Goal: Complete application form

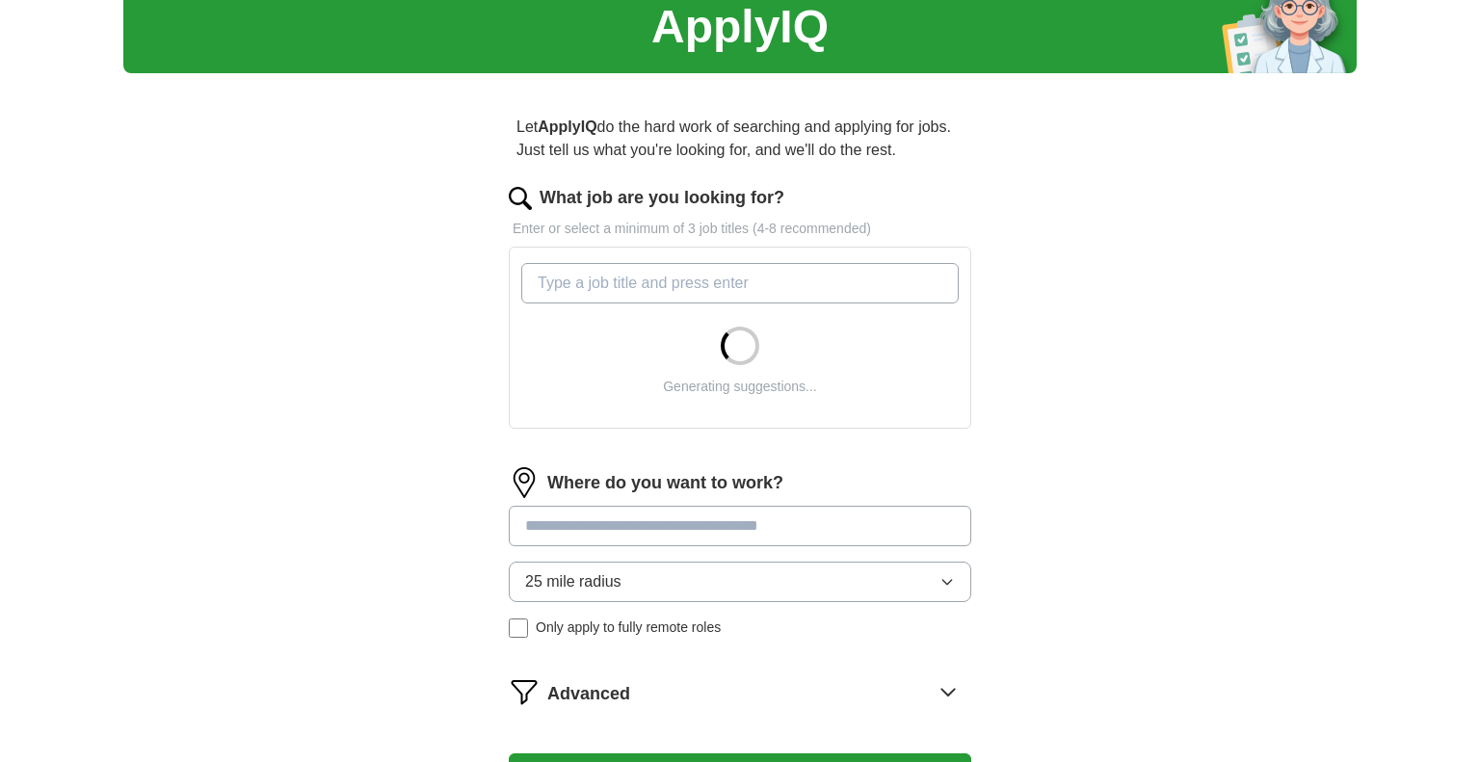
scroll to position [81, 0]
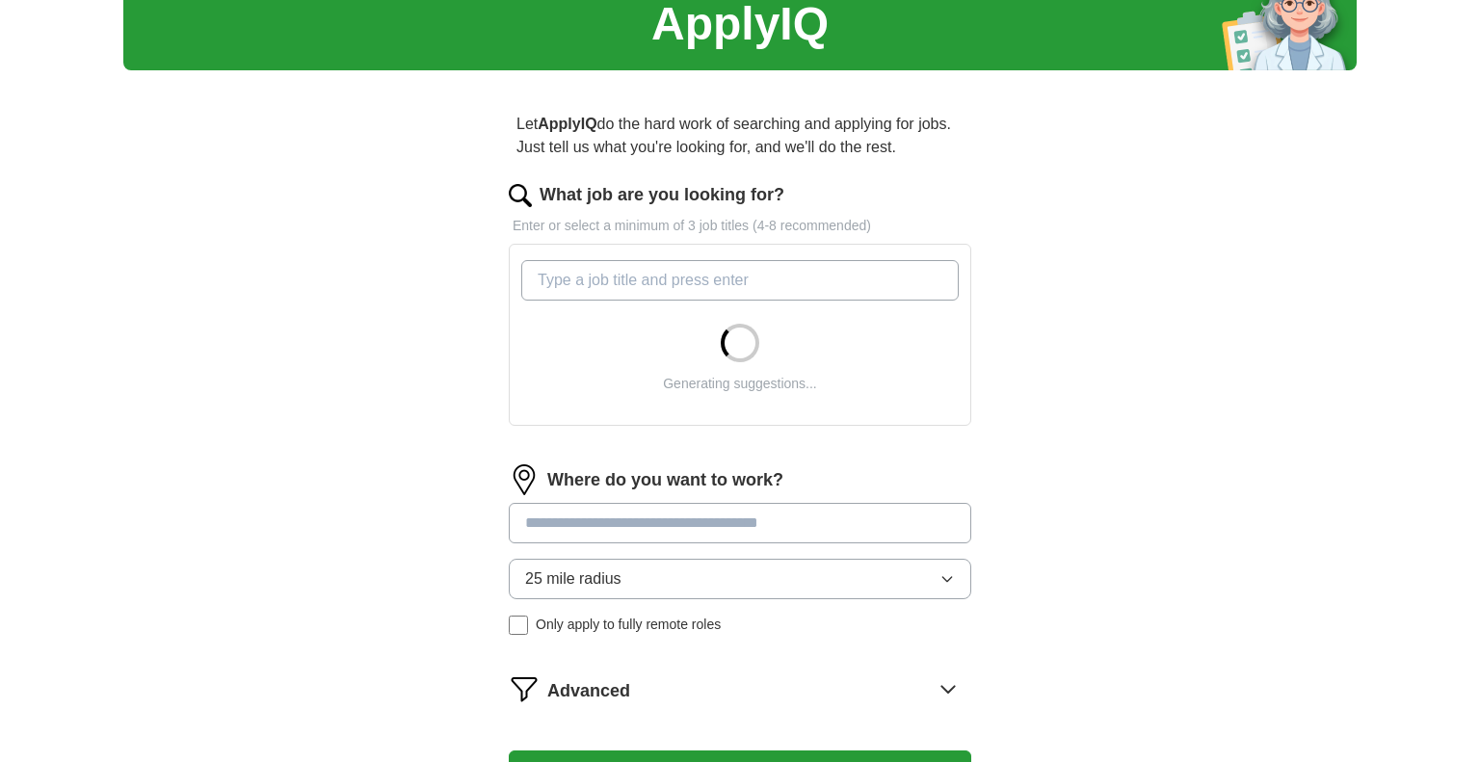
click at [759, 286] on input "What job are you looking for?" at bounding box center [740, 280] width 438 height 40
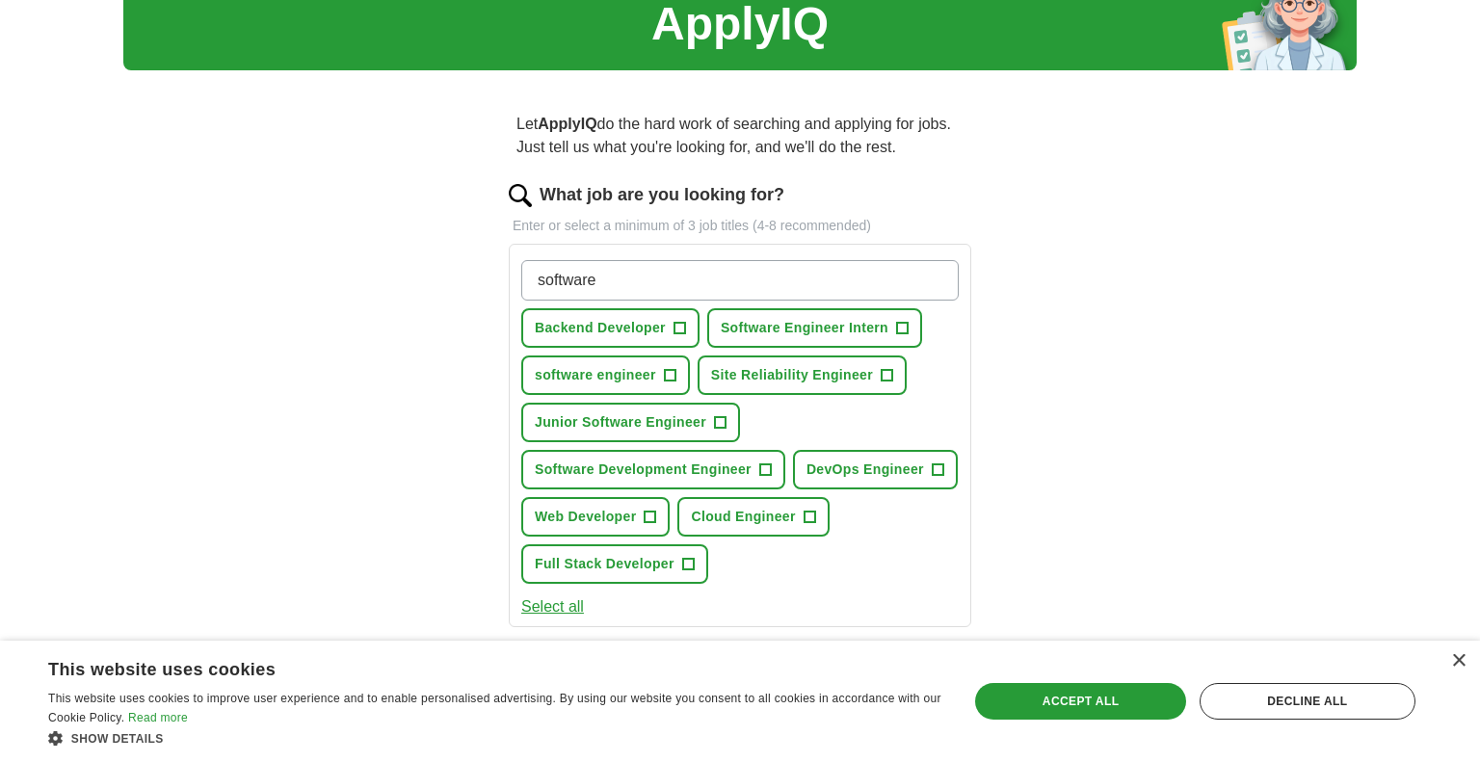
type input "software"
click at [683, 325] on span "+" at bounding box center [680, 328] width 12 height 15
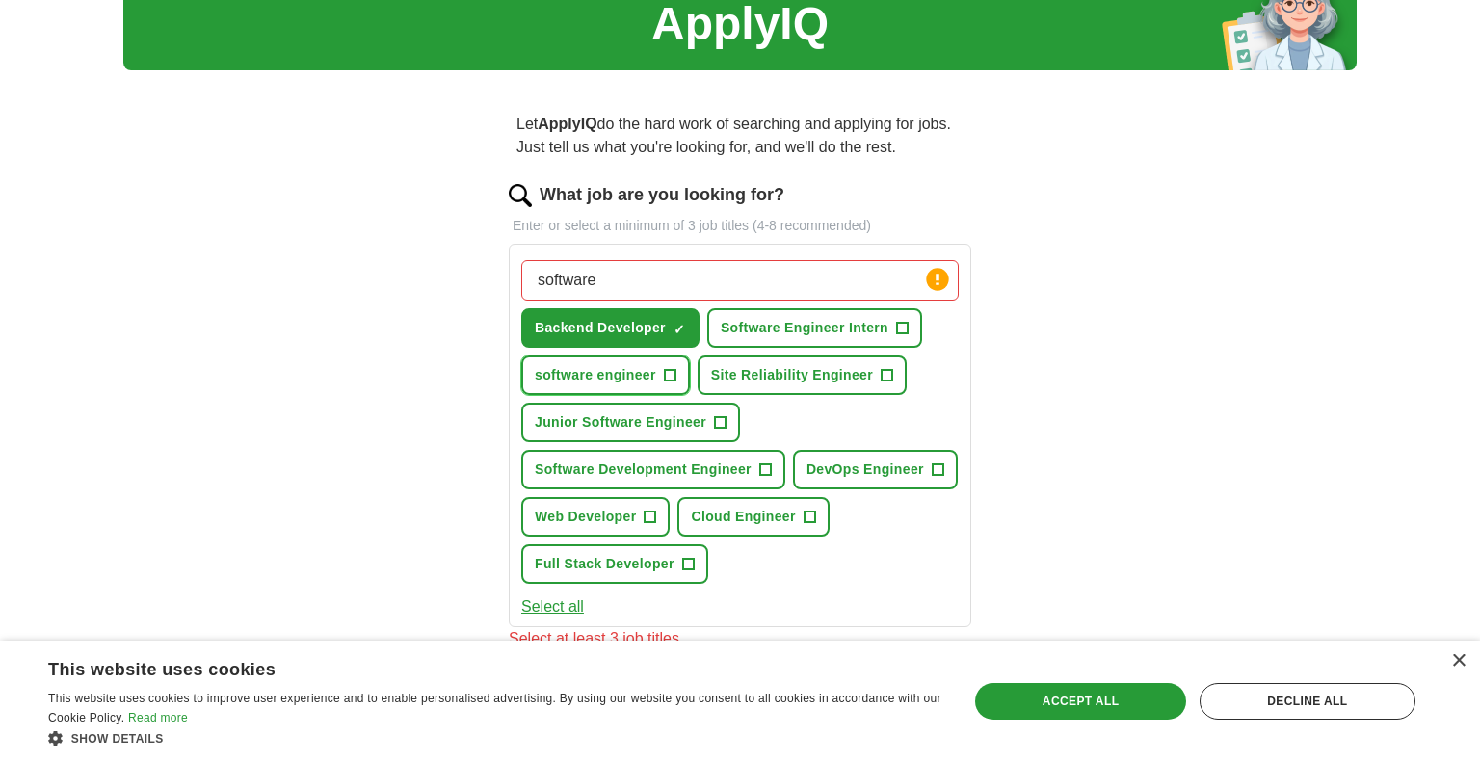
click at [672, 376] on span "+" at bounding box center [670, 375] width 12 height 15
click at [710, 463] on span "Software Development Engineer" at bounding box center [643, 470] width 217 height 20
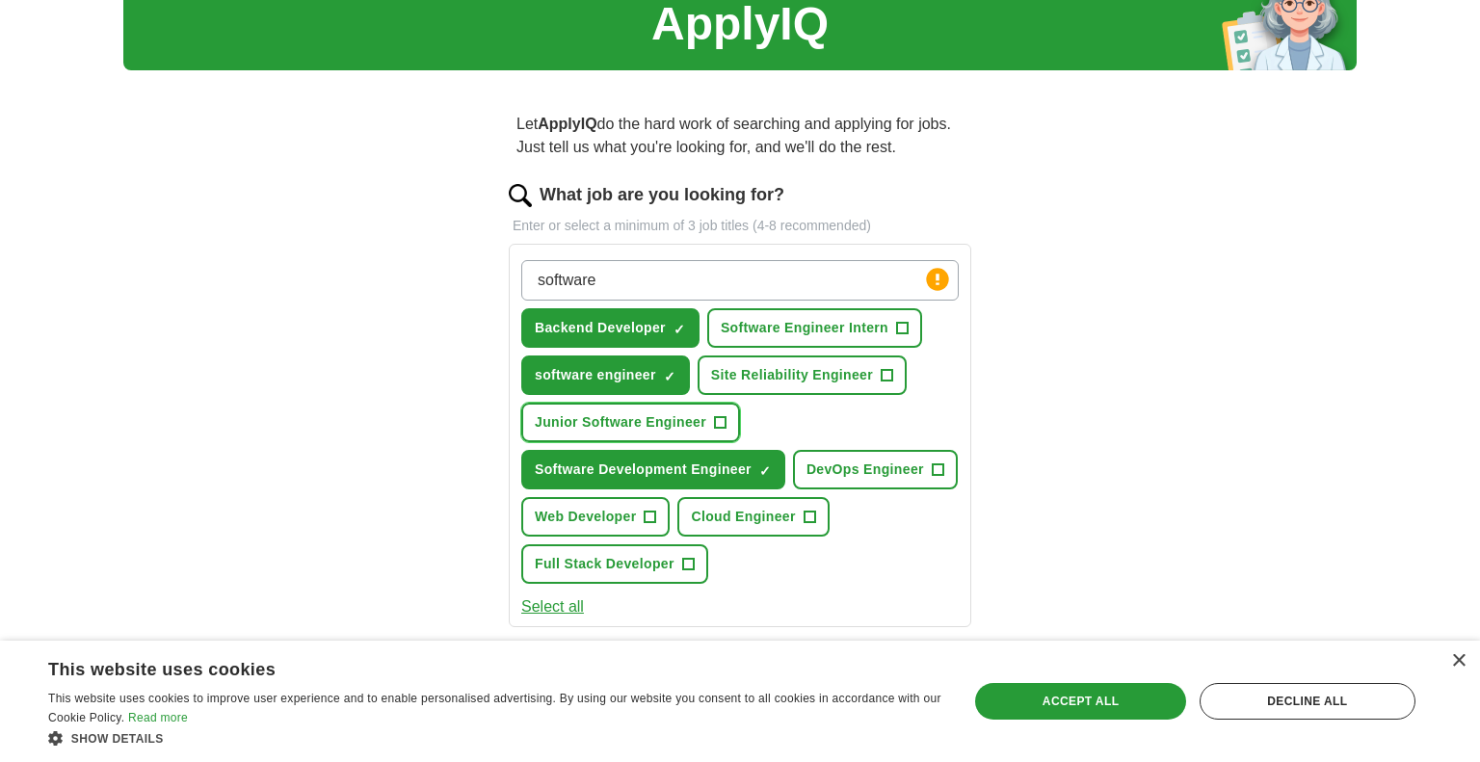
click at [714, 428] on span "+" at bounding box center [720, 422] width 12 height 15
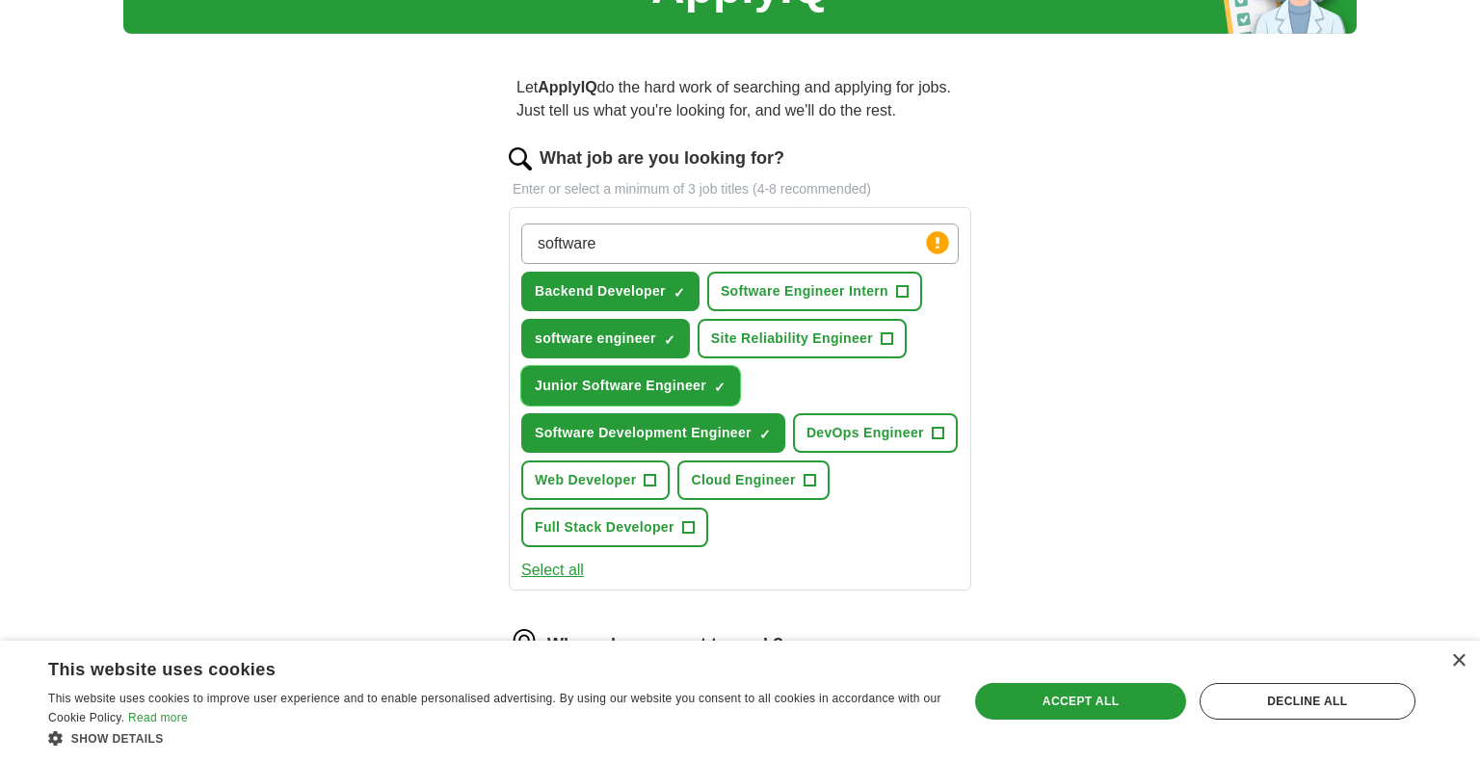
click at [651, 518] on span "Full Stack Developer" at bounding box center [605, 528] width 140 height 20
click at [658, 247] on input "software" at bounding box center [740, 244] width 438 height 40
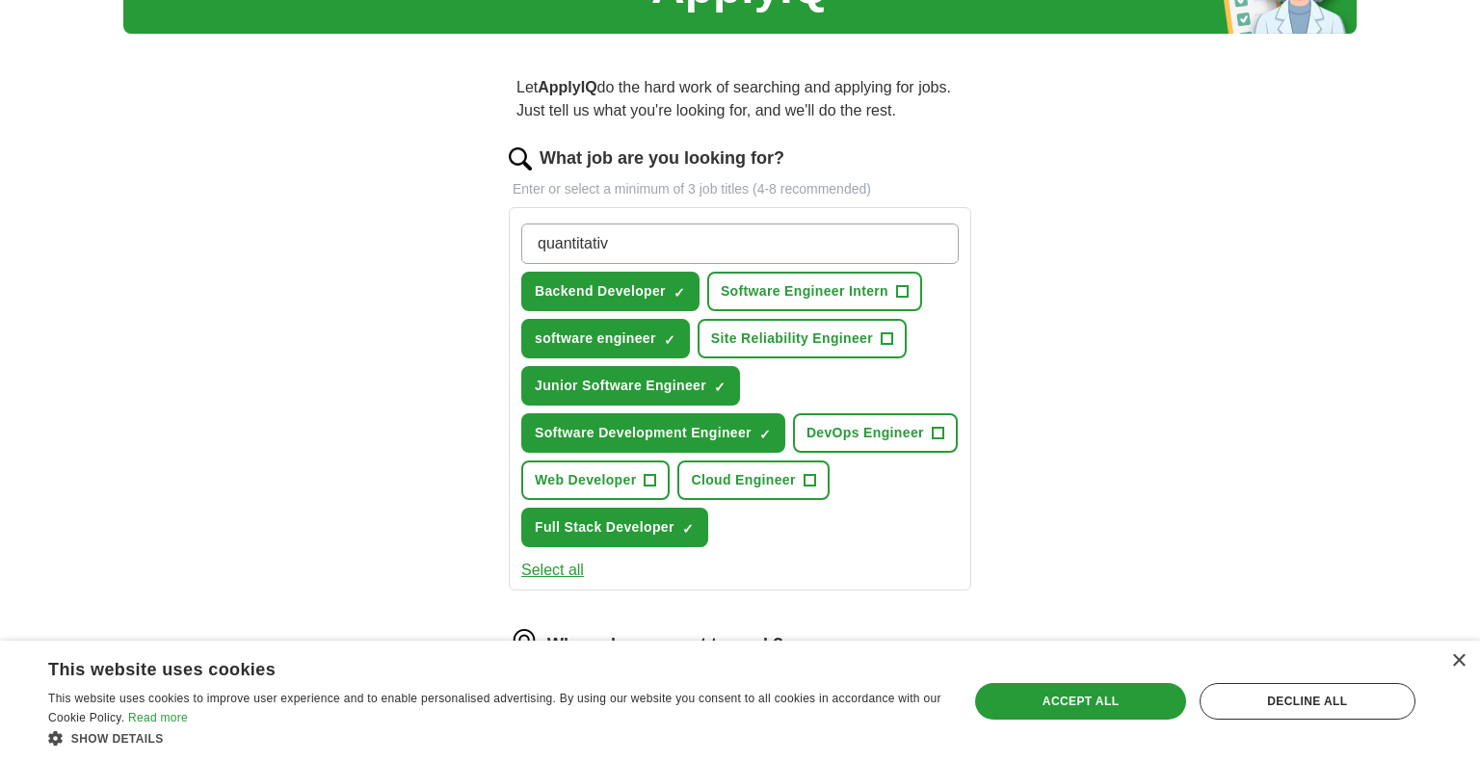
type input "quantitative"
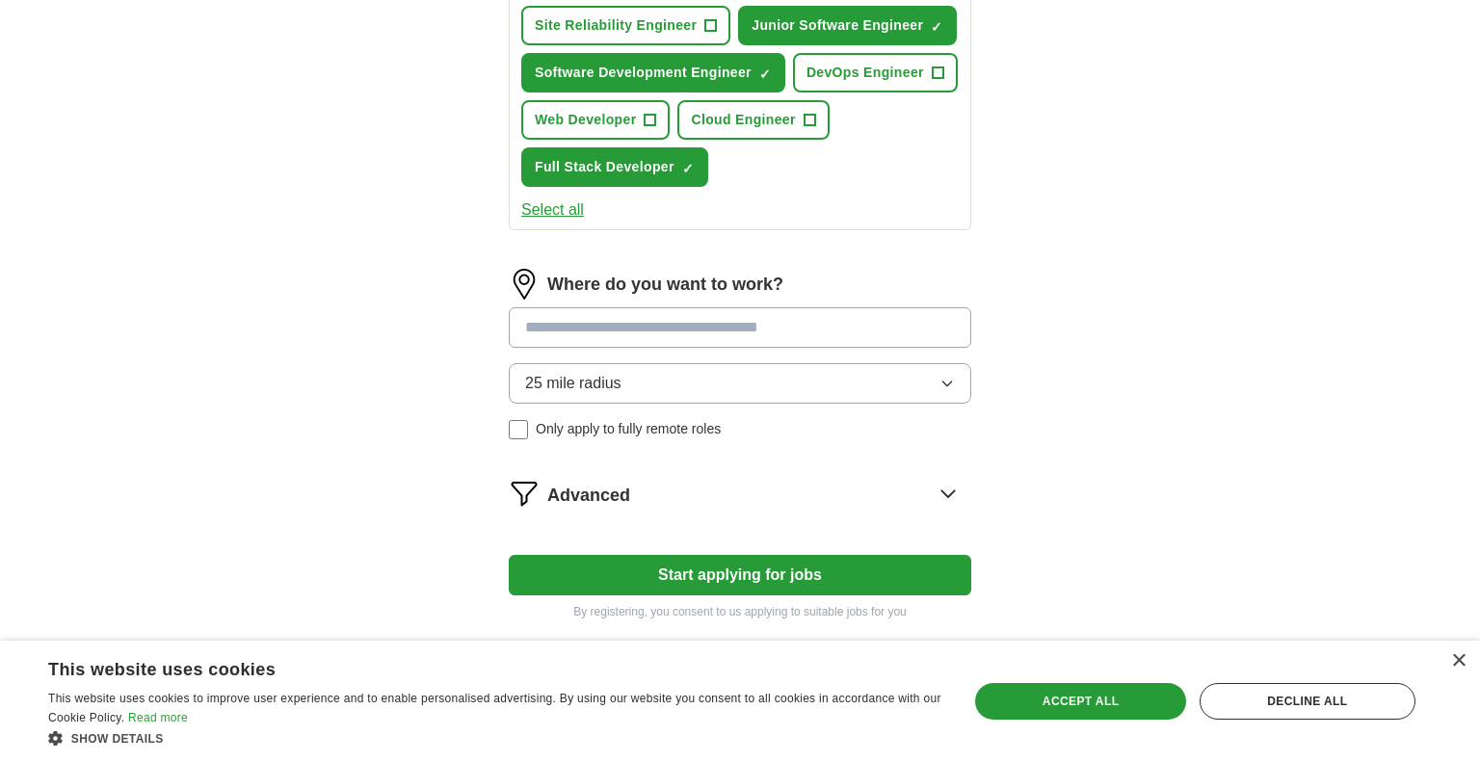
scroll to position [502, 0]
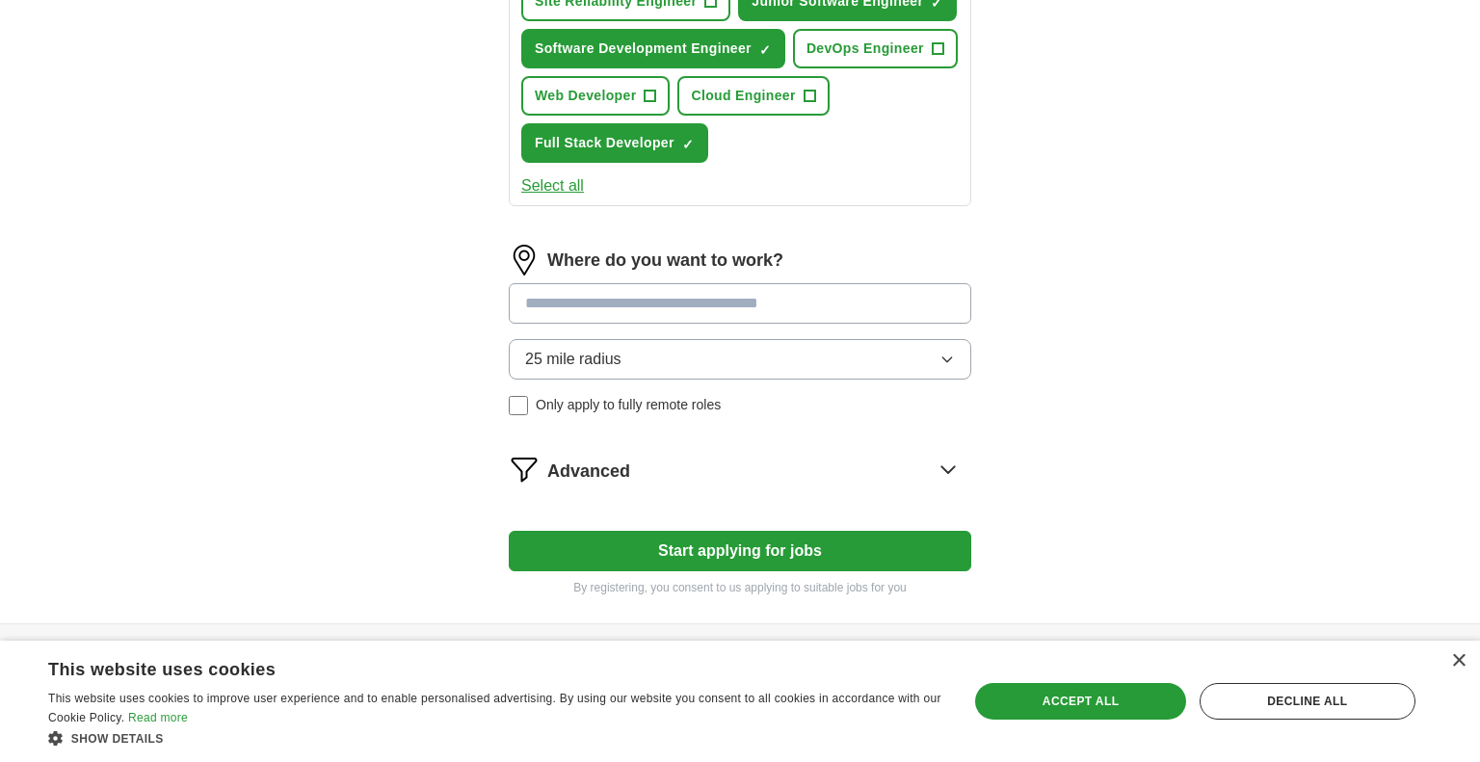
click at [645, 305] on input at bounding box center [740, 303] width 463 height 40
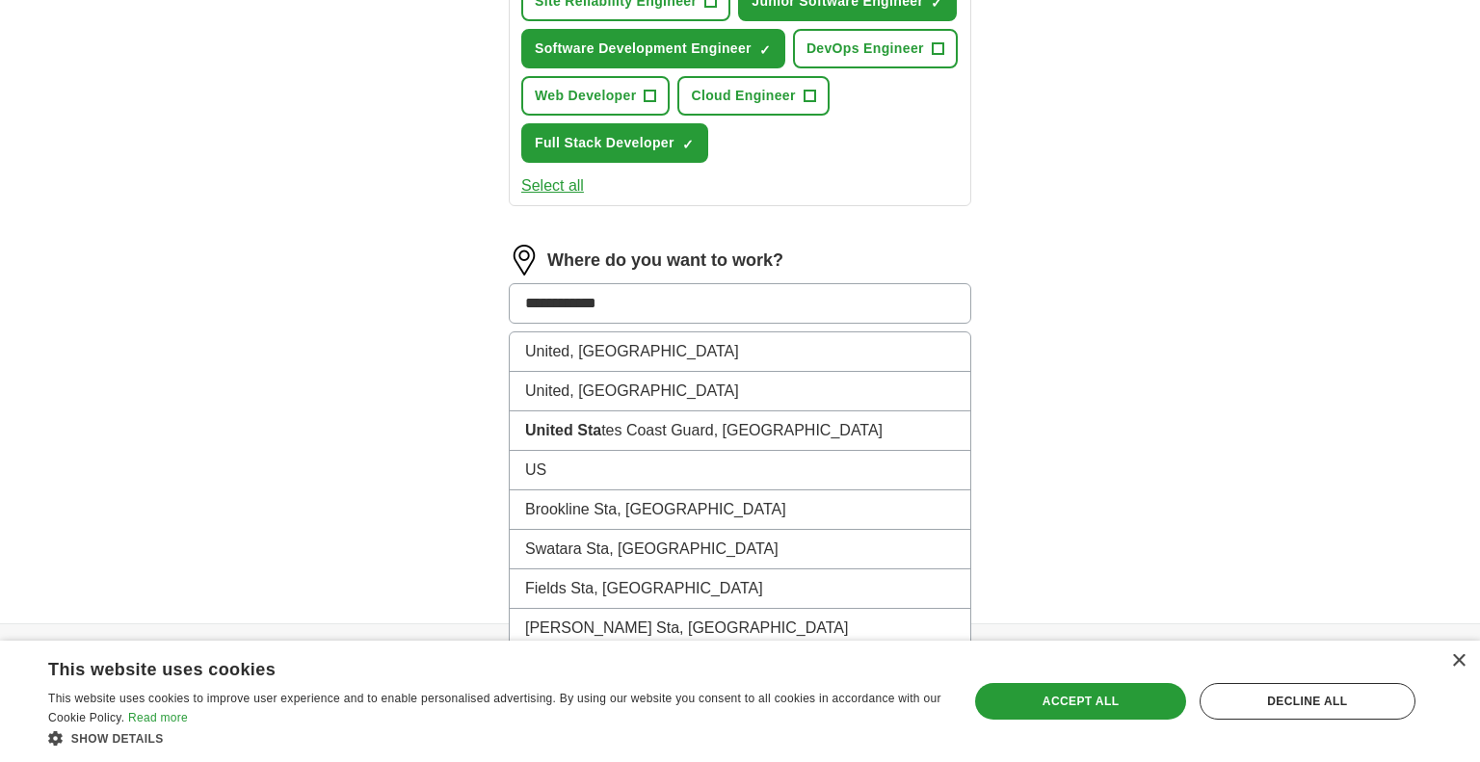
type input "**********"
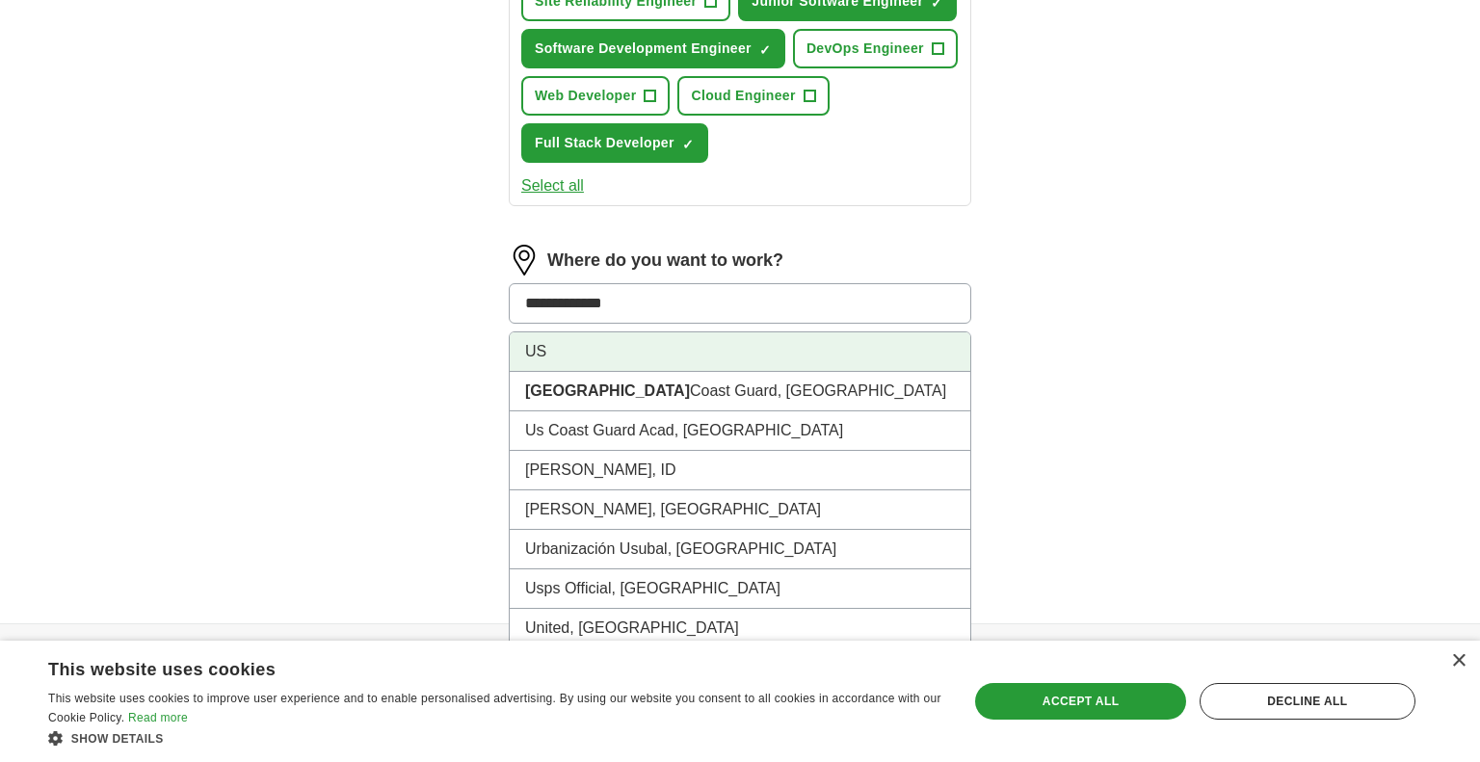
click at [600, 347] on li "US" at bounding box center [740, 352] width 461 height 40
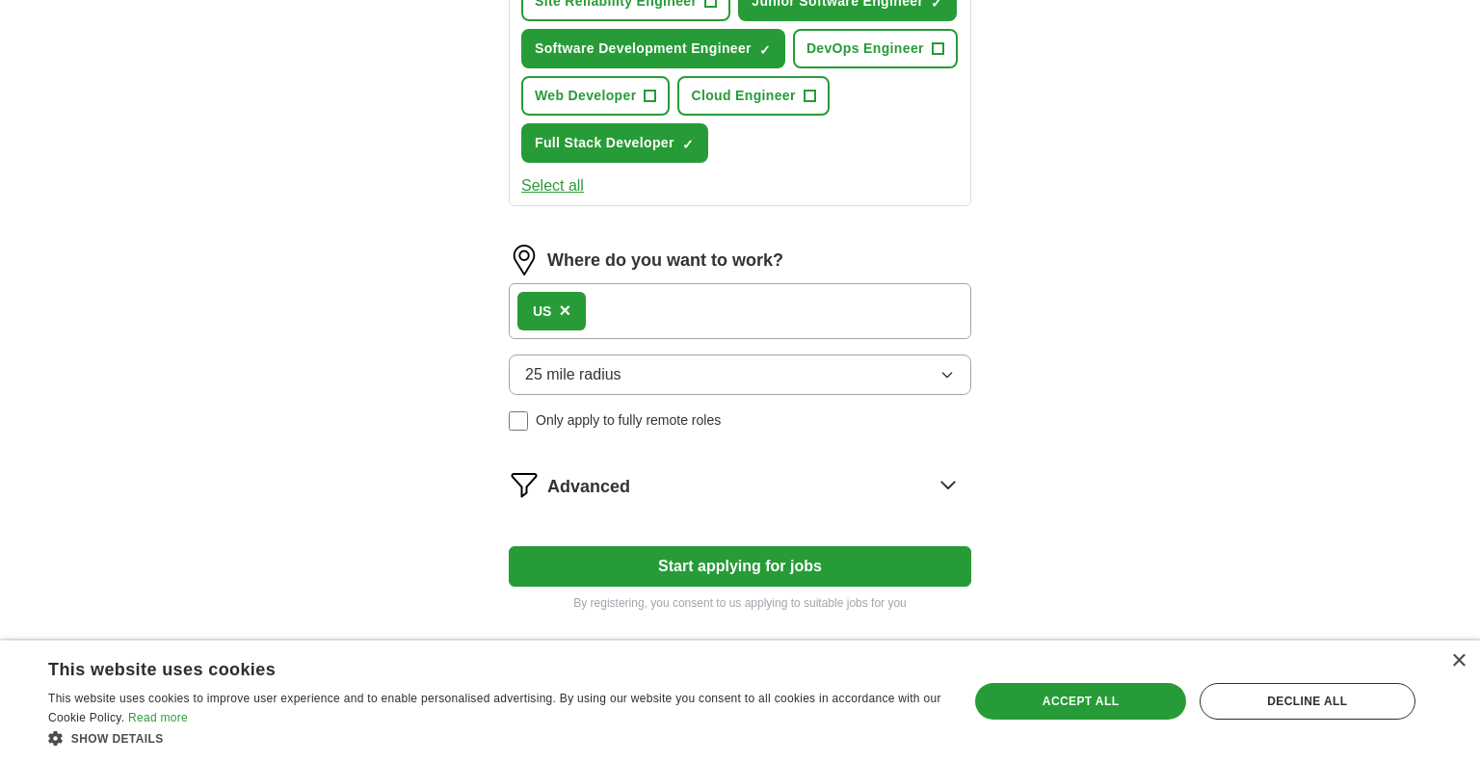
scroll to position [567, 0]
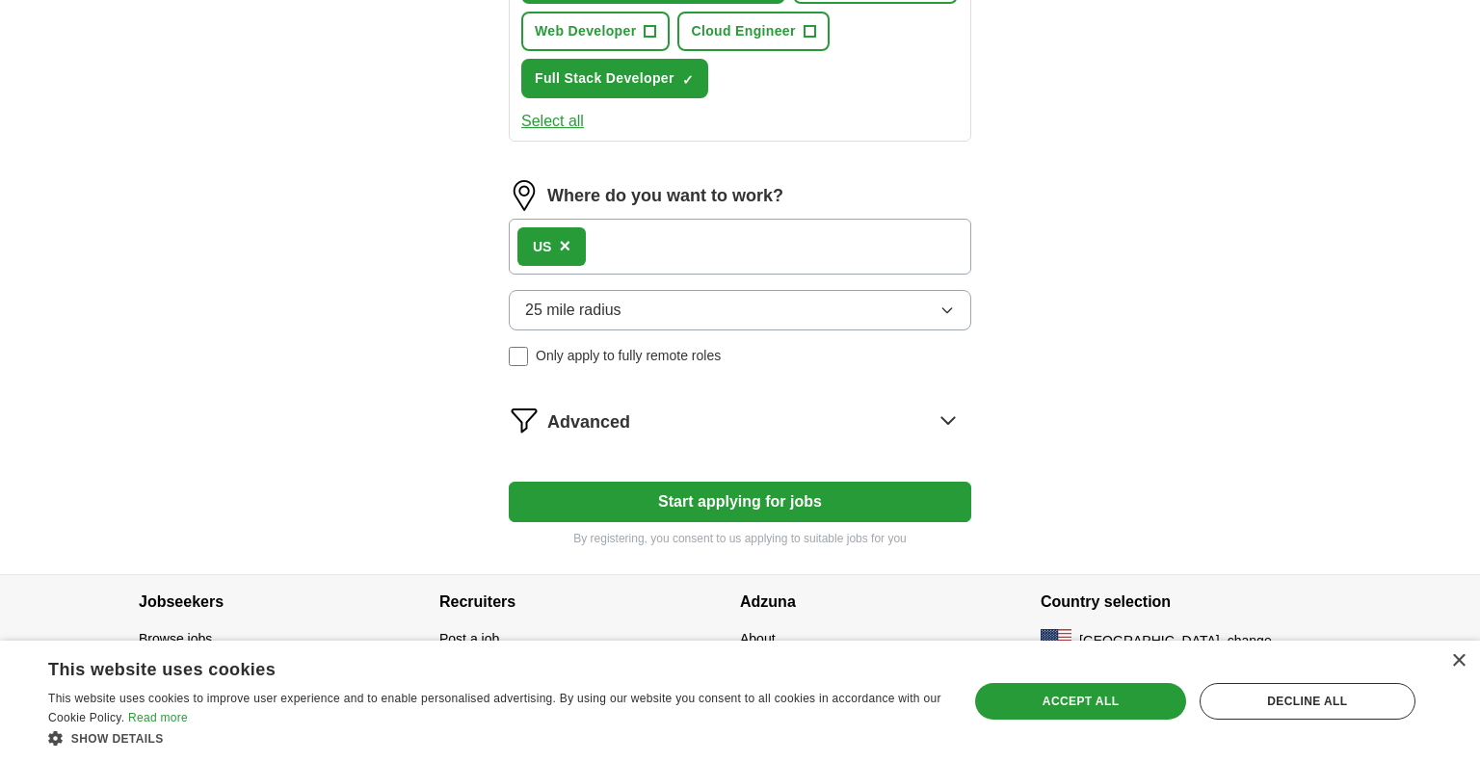
click at [784, 313] on button "25 mile radius" at bounding box center [740, 310] width 463 height 40
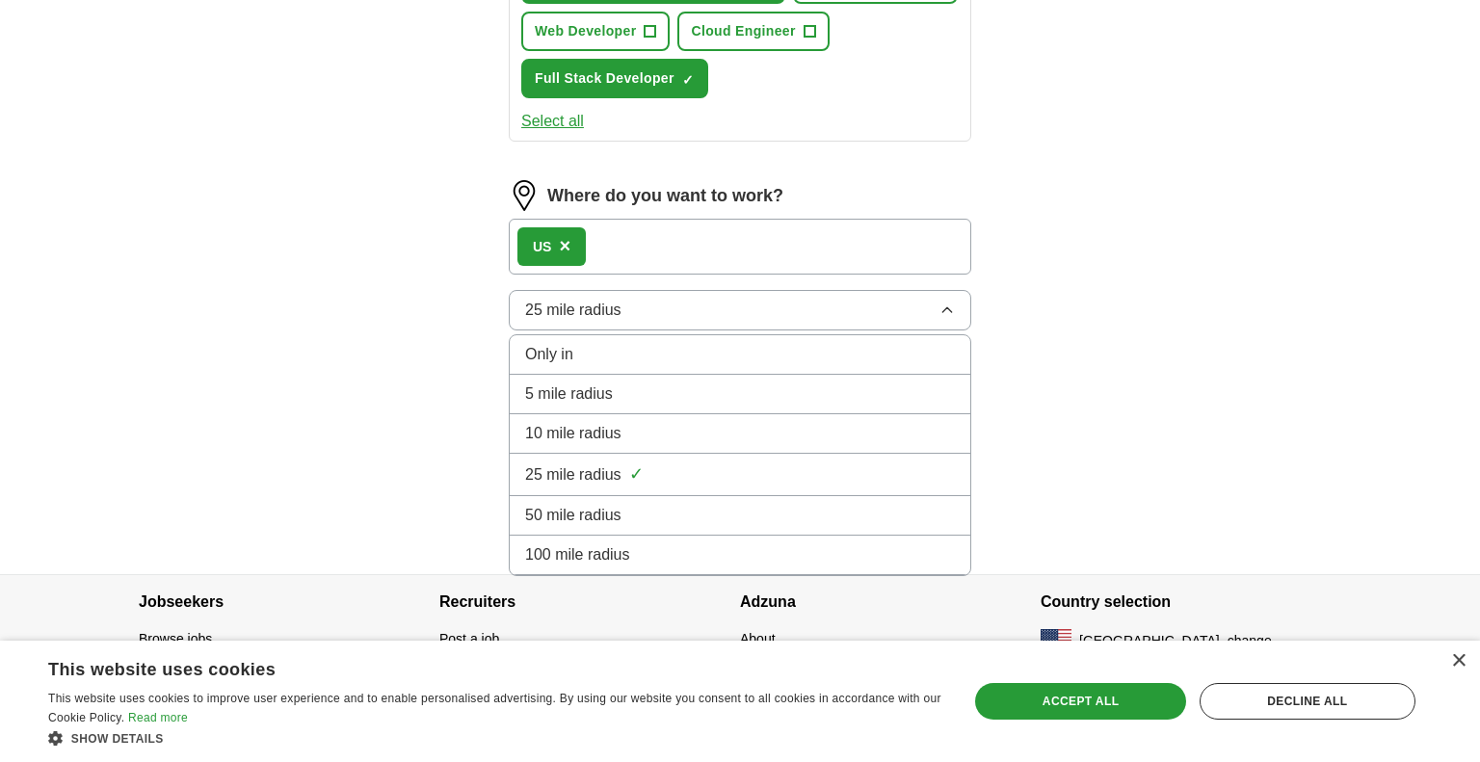
click at [726, 350] on div "Only in" at bounding box center [740, 354] width 430 height 23
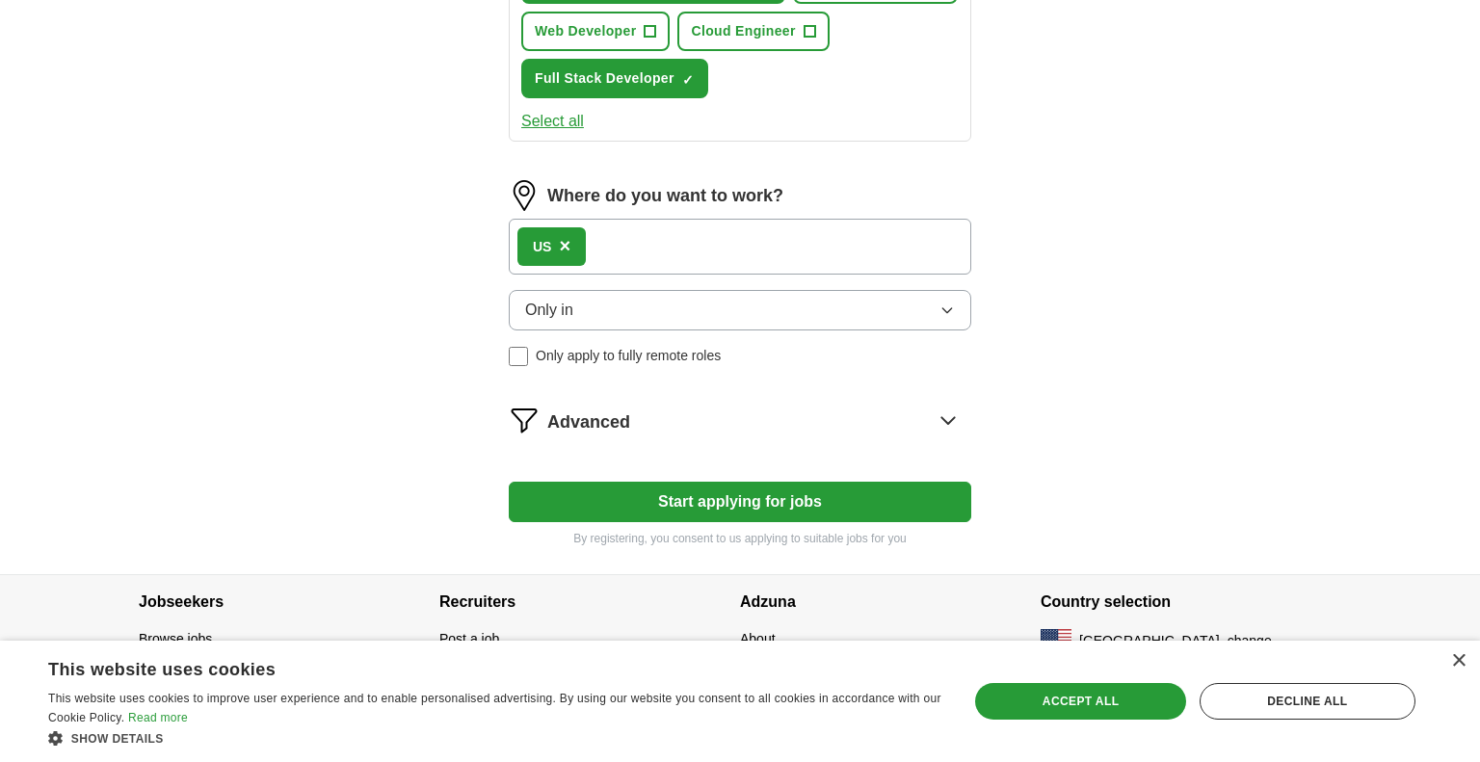
click at [704, 487] on button "Start applying for jobs" at bounding box center [740, 502] width 463 height 40
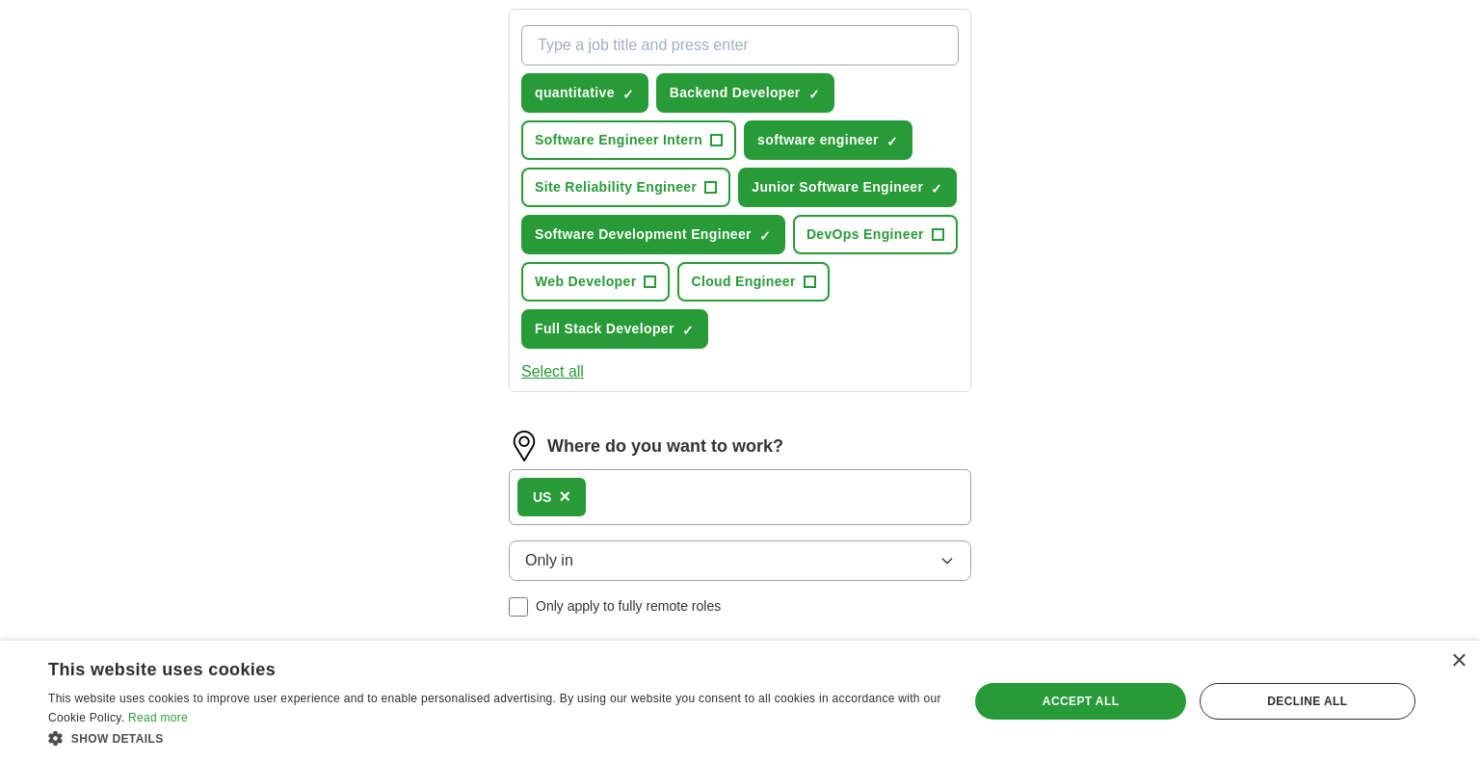
select select "**"
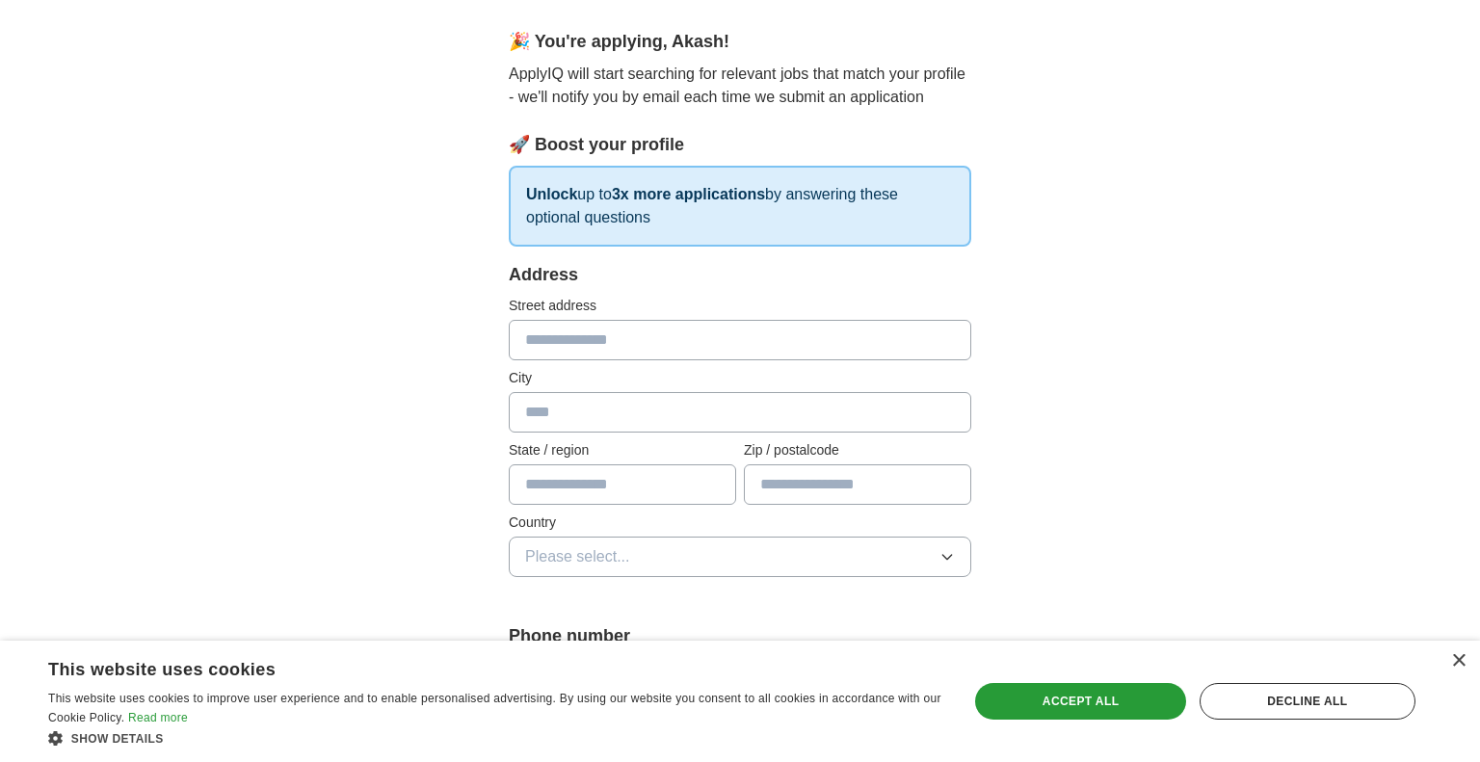
scroll to position [156, 0]
click at [1466, 662] on div "× This website uses cookies This website uses cookies to improve user experienc…" at bounding box center [740, 701] width 1480 height 121
click at [1300, 696] on div "Decline all" at bounding box center [1308, 701] width 216 height 37
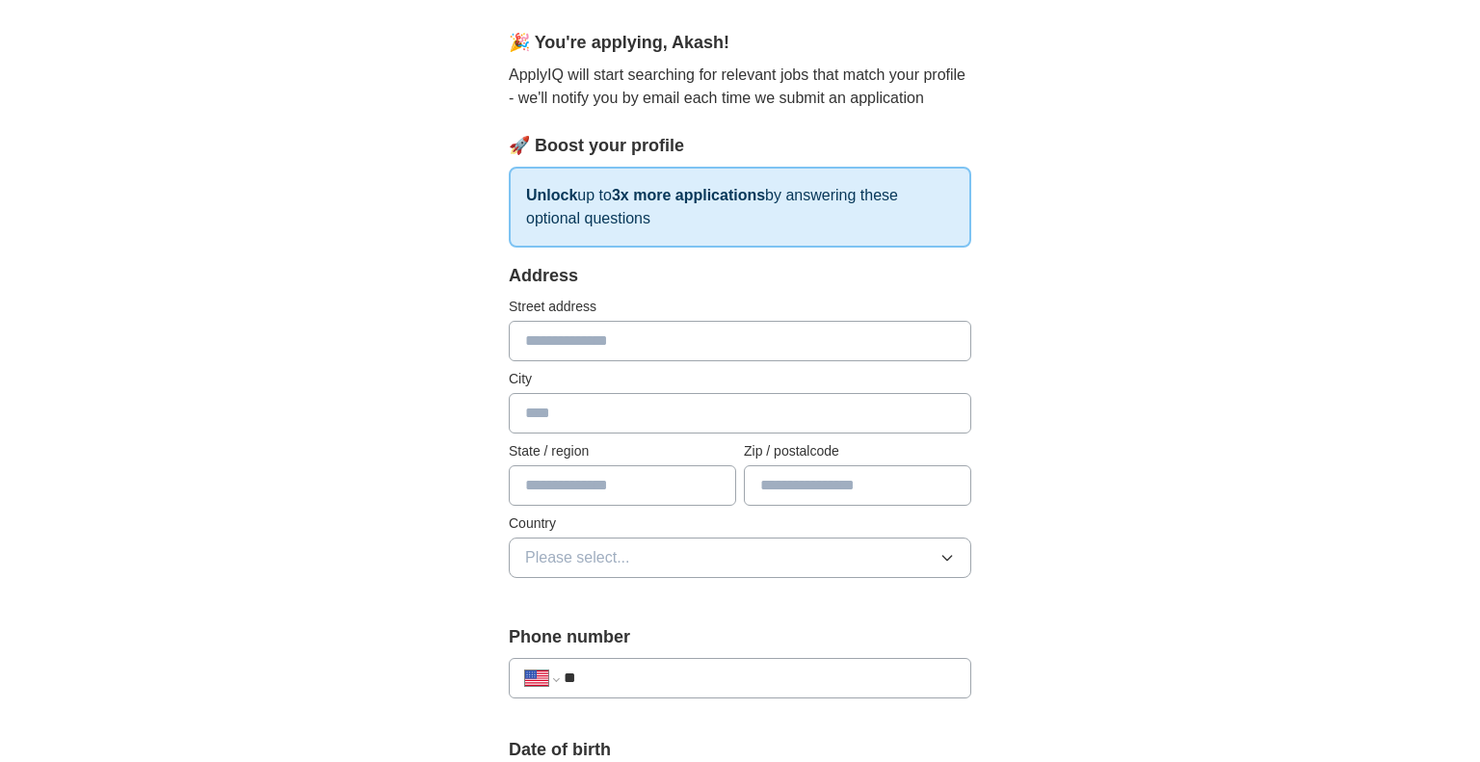
click at [684, 359] on div "Address Street address City State / region Zip / postalcode Country Please sele…" at bounding box center [740, 432] width 463 height 338
click at [659, 341] on input "text" at bounding box center [740, 341] width 463 height 40
type input "**********"
type input "*******"
type input "********"
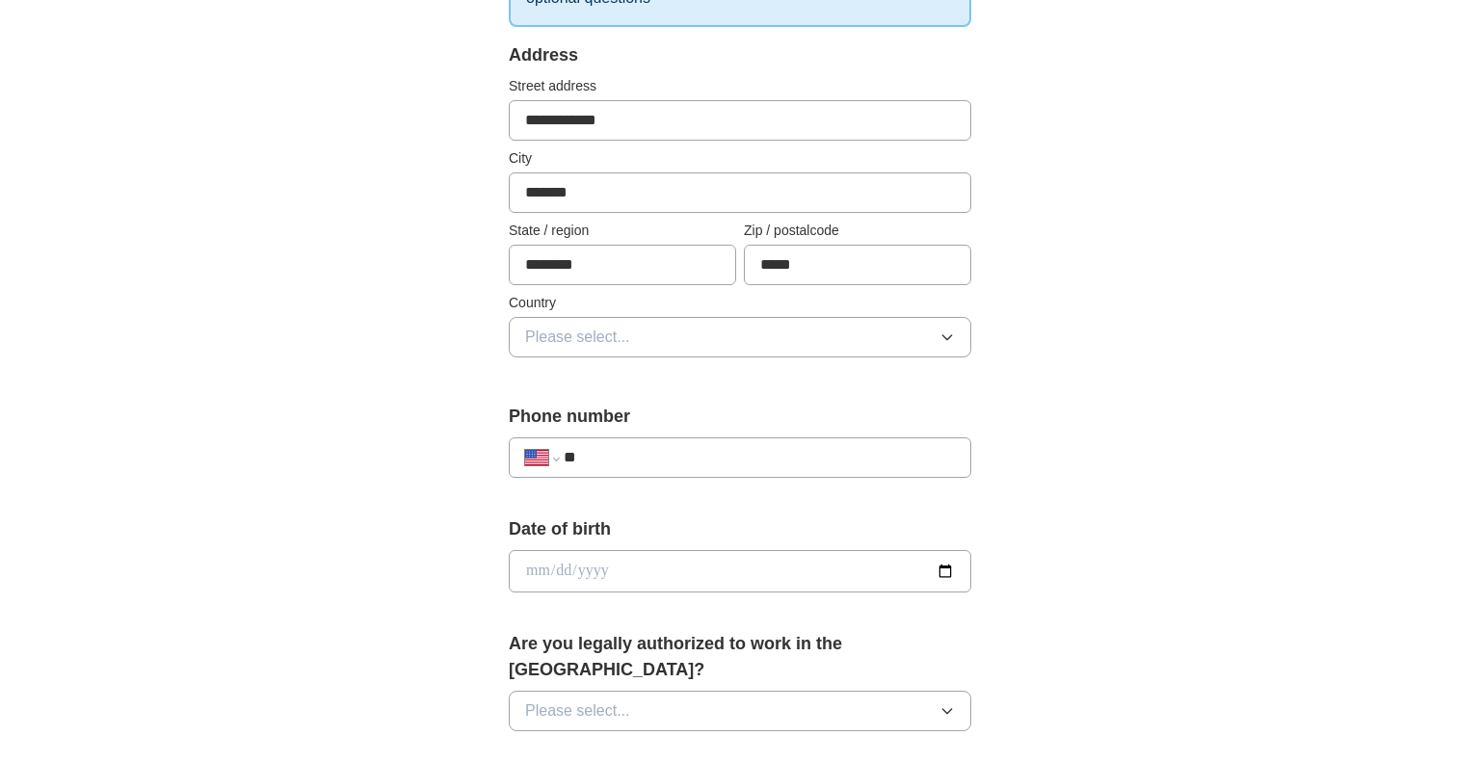
scroll to position [370, 0]
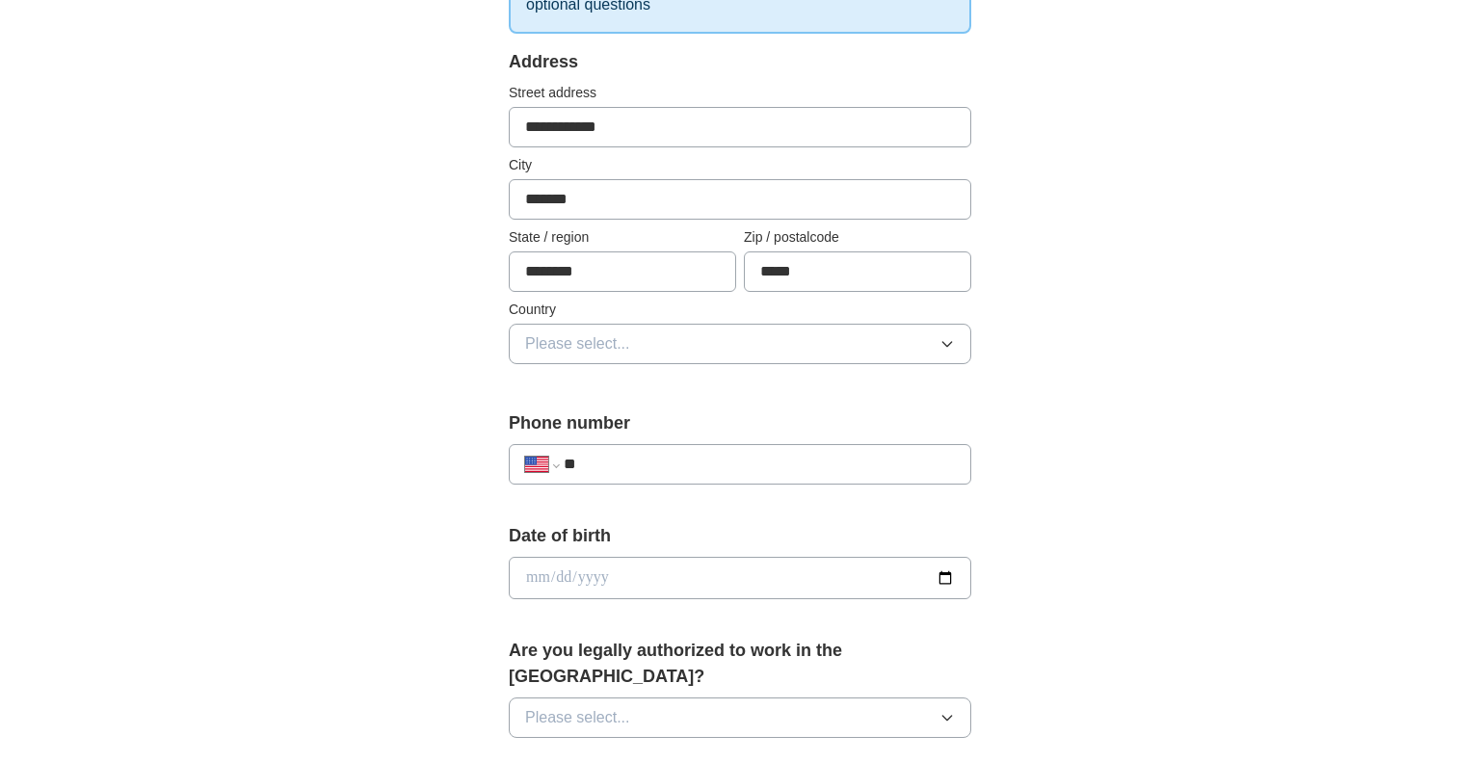
type input "*****"
click at [659, 353] on button "Please select..." at bounding box center [740, 344] width 463 height 40
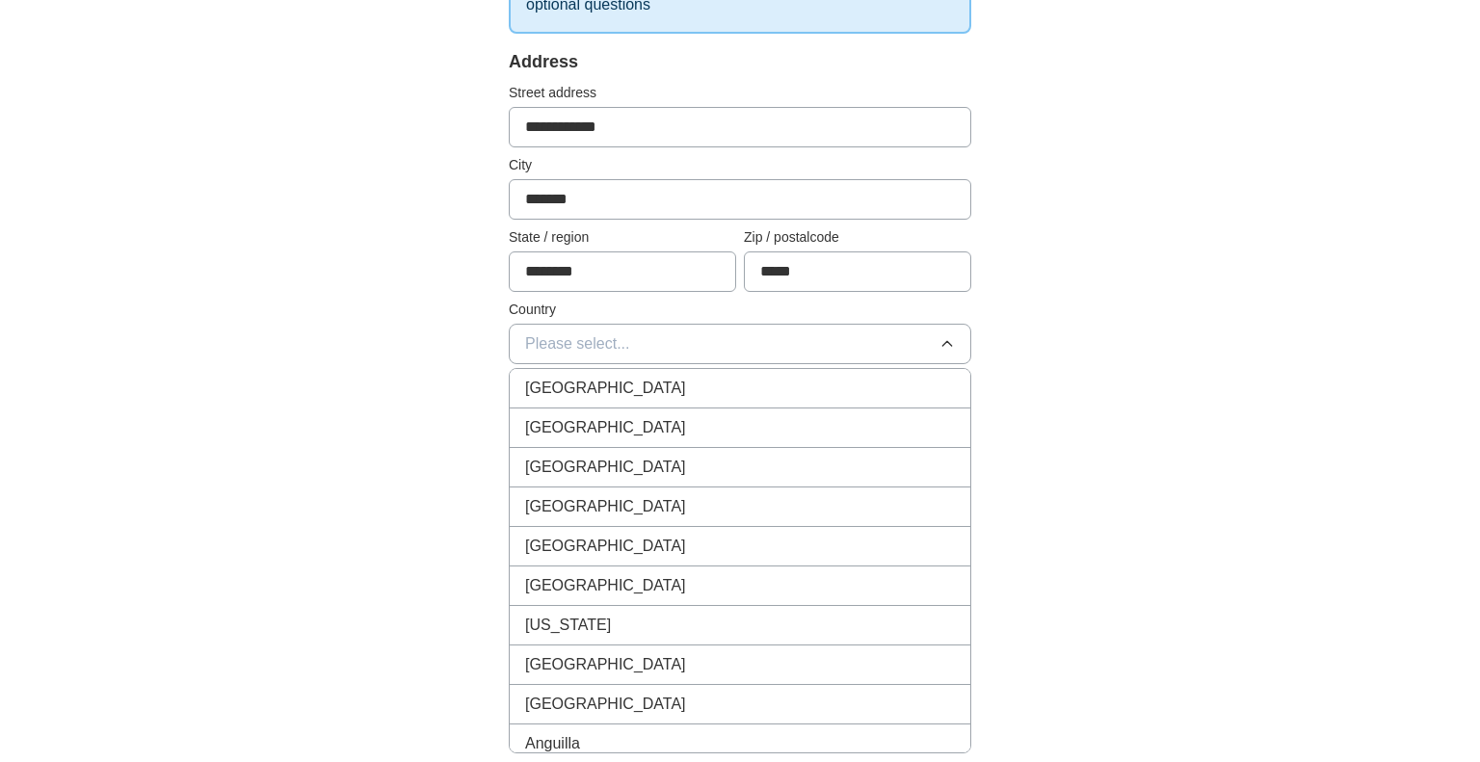
click at [621, 409] on li "[GEOGRAPHIC_DATA]" at bounding box center [740, 429] width 461 height 40
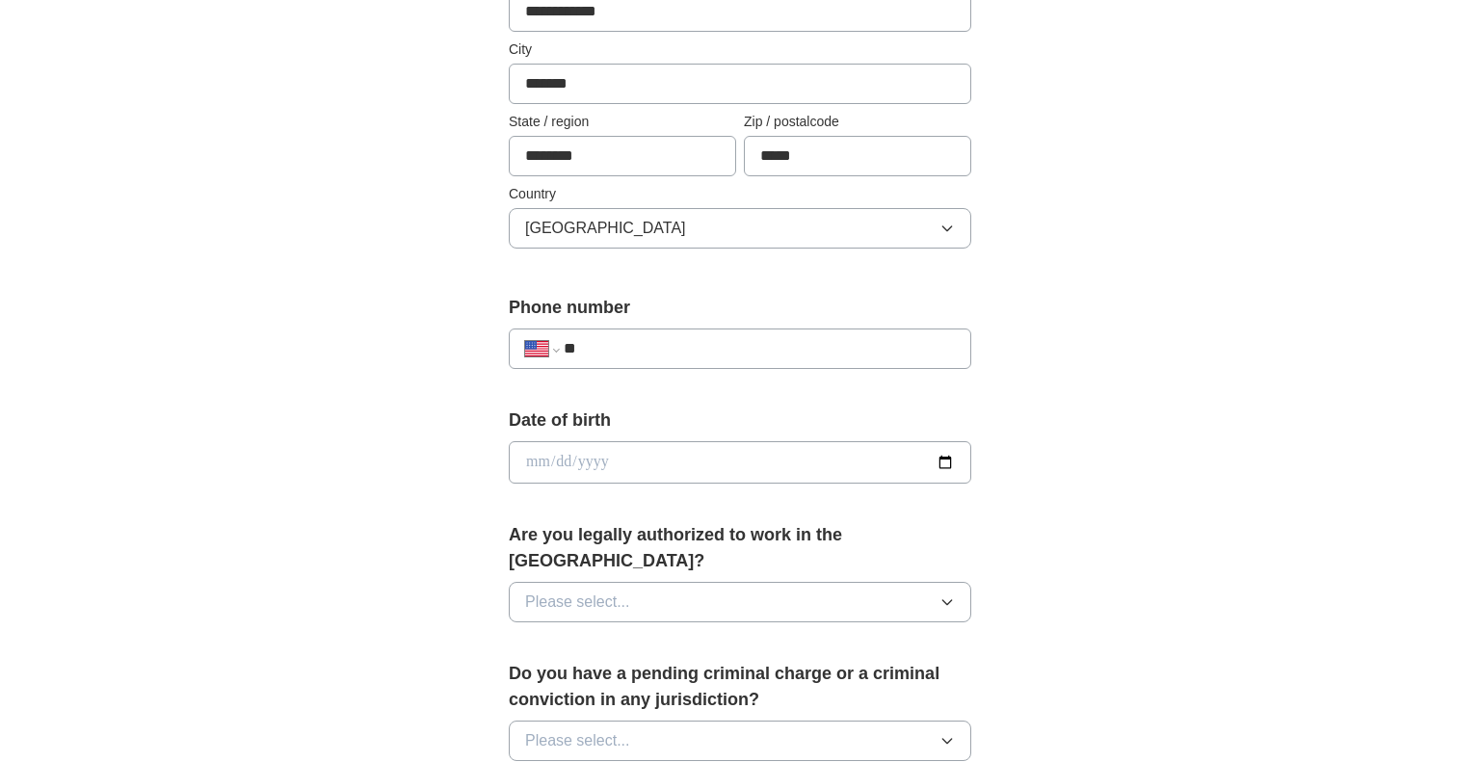
scroll to position [489, 0]
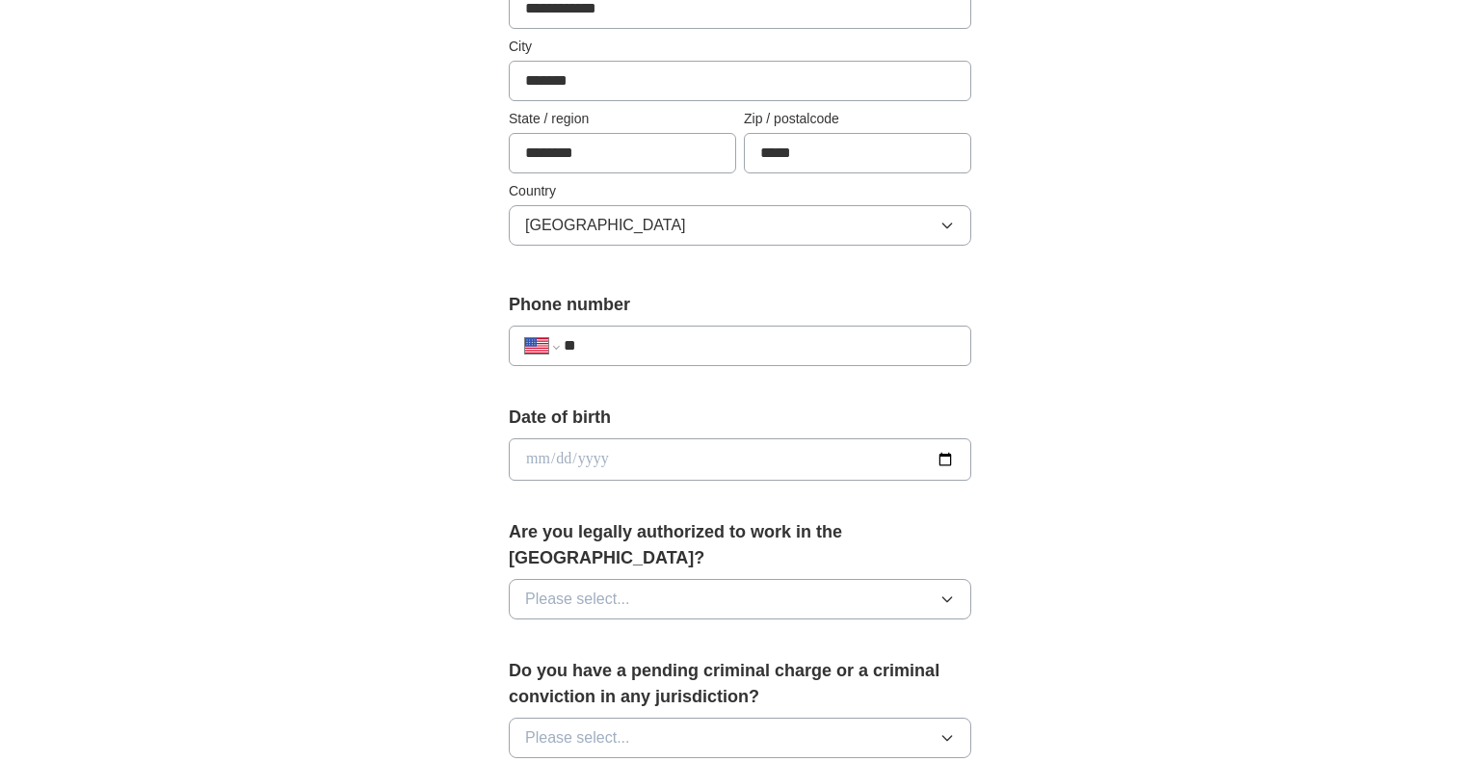
click at [698, 345] on input "**" at bounding box center [759, 345] width 391 height 23
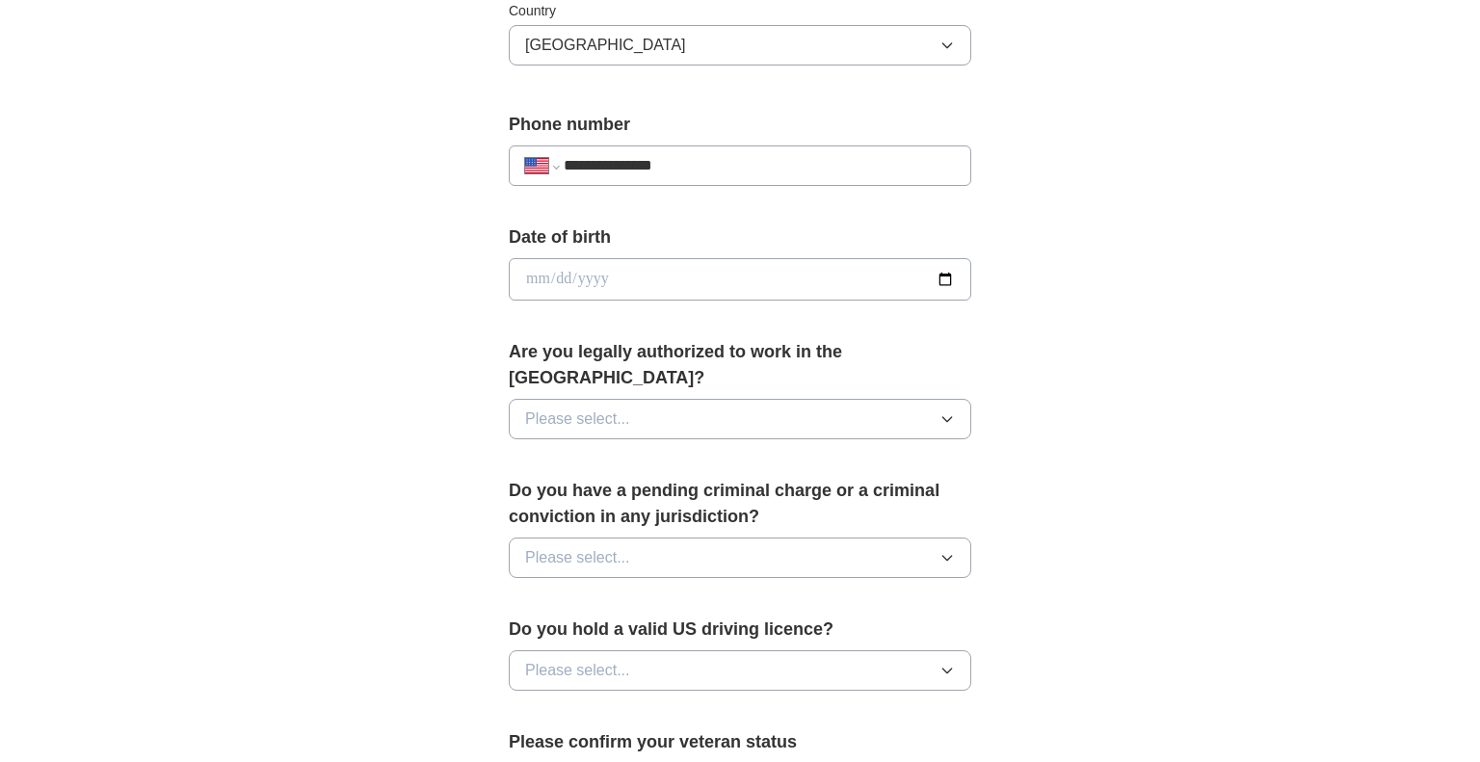
scroll to position [678, 0]
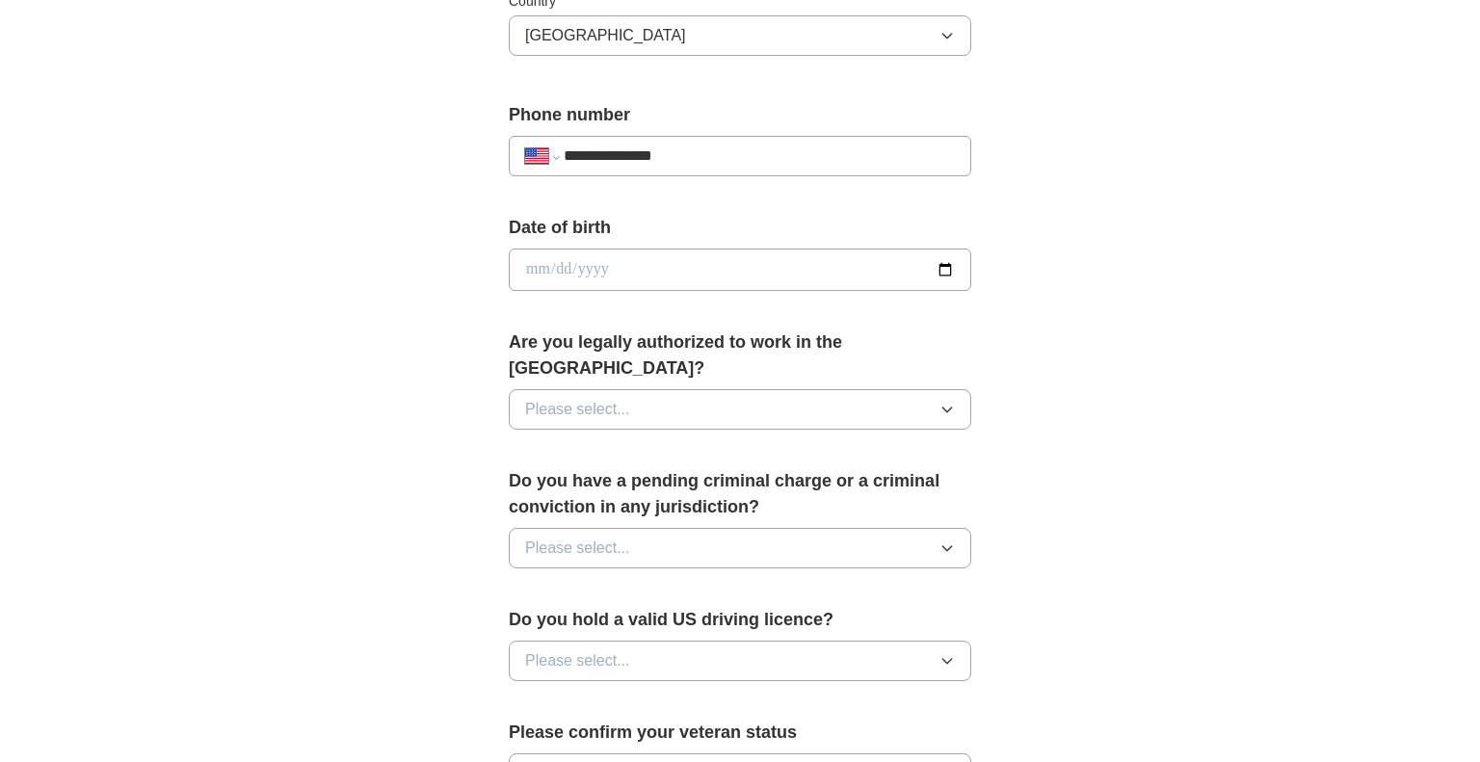
type input "**********"
click at [955, 269] on input "date" at bounding box center [740, 270] width 463 height 42
click at [939, 266] on input "date" at bounding box center [740, 270] width 463 height 42
type input "**********"
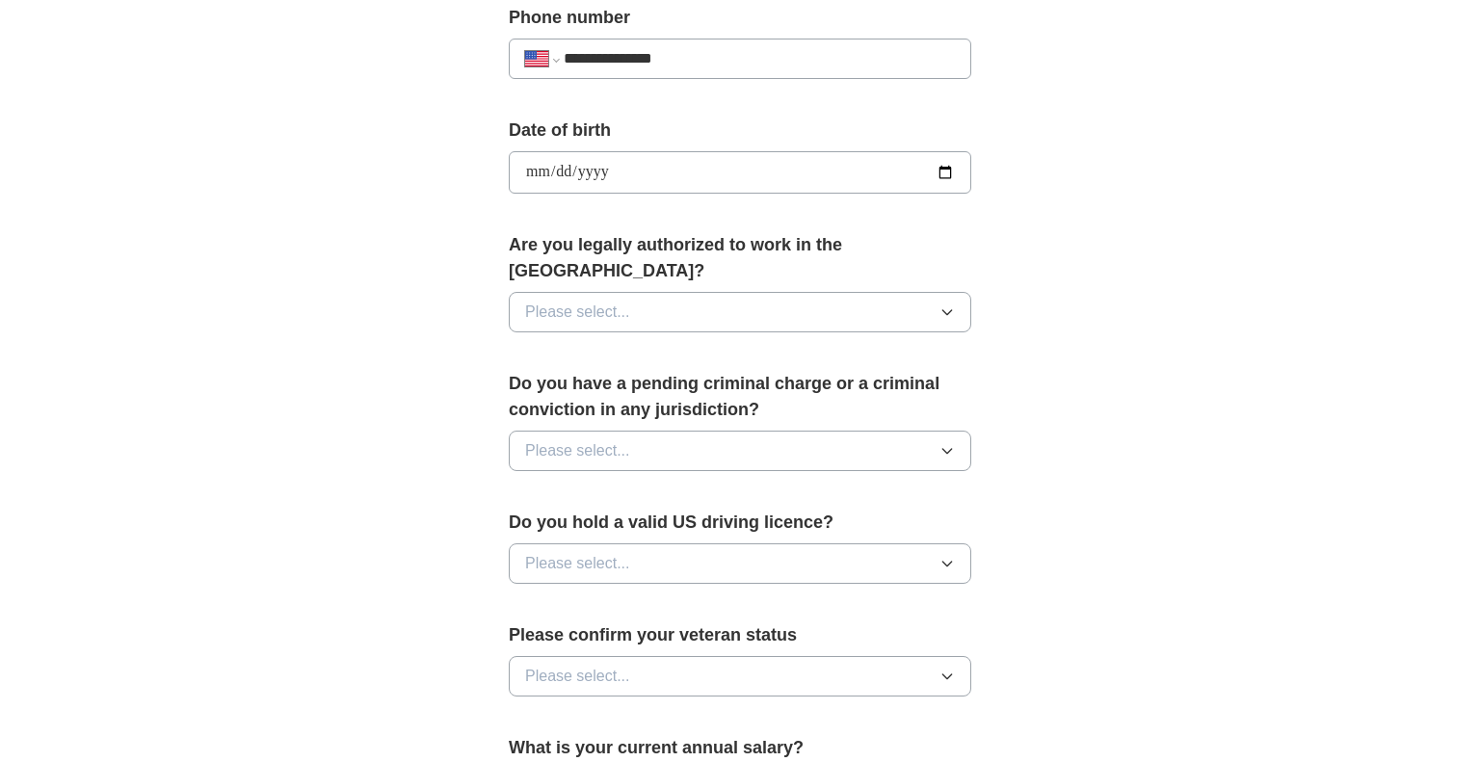
click at [670, 292] on button "Please select..." at bounding box center [740, 312] width 463 height 40
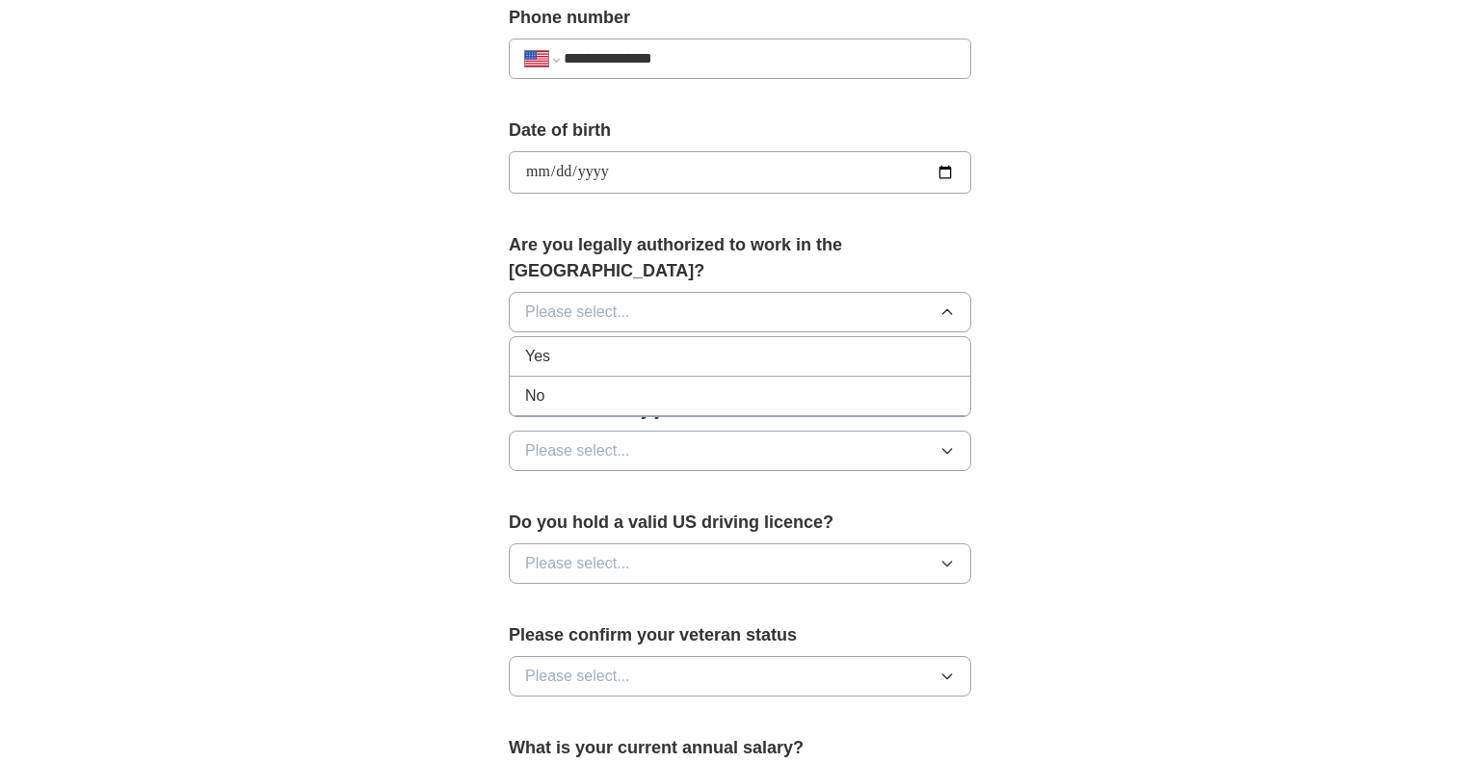
click at [631, 345] on div "Yes" at bounding box center [740, 356] width 430 height 23
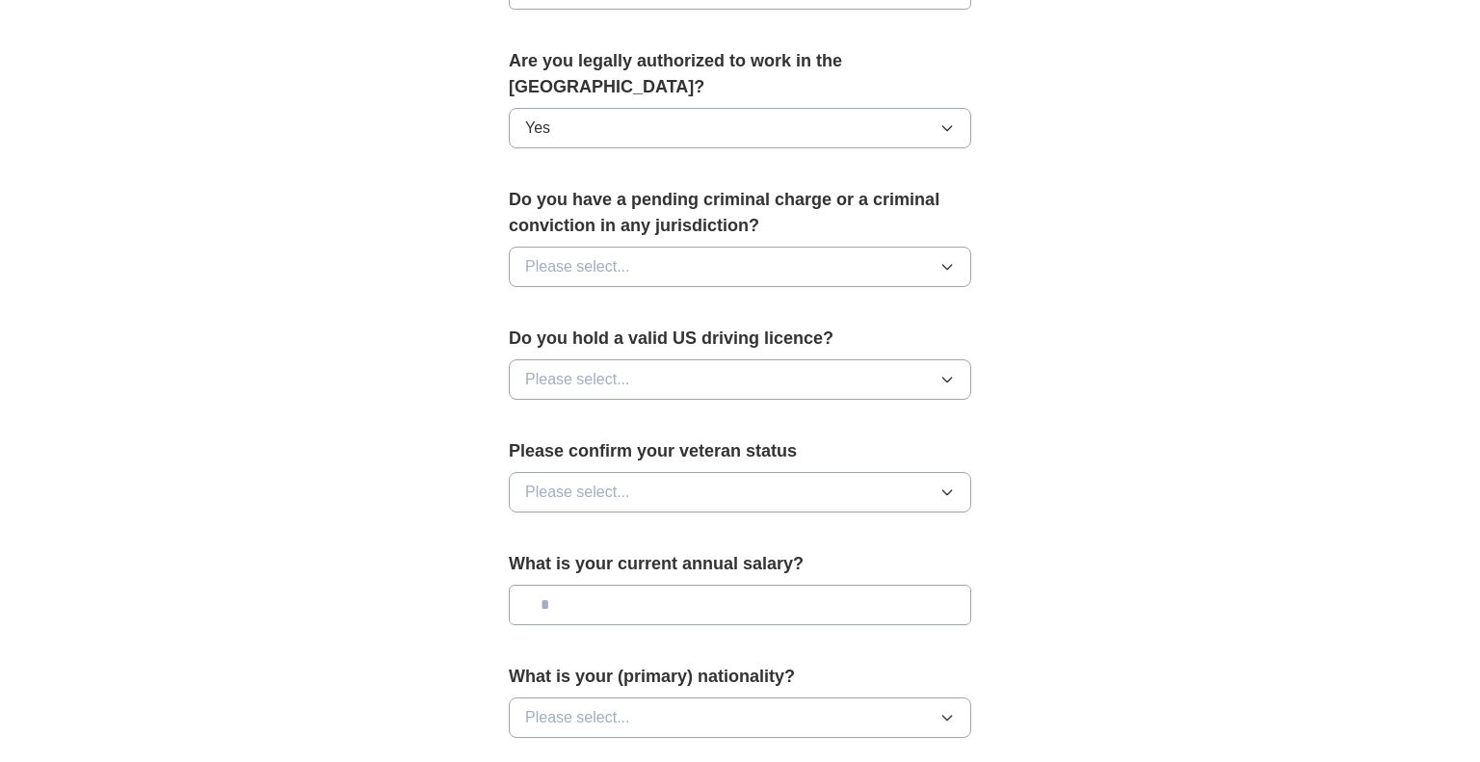
scroll to position [963, 0]
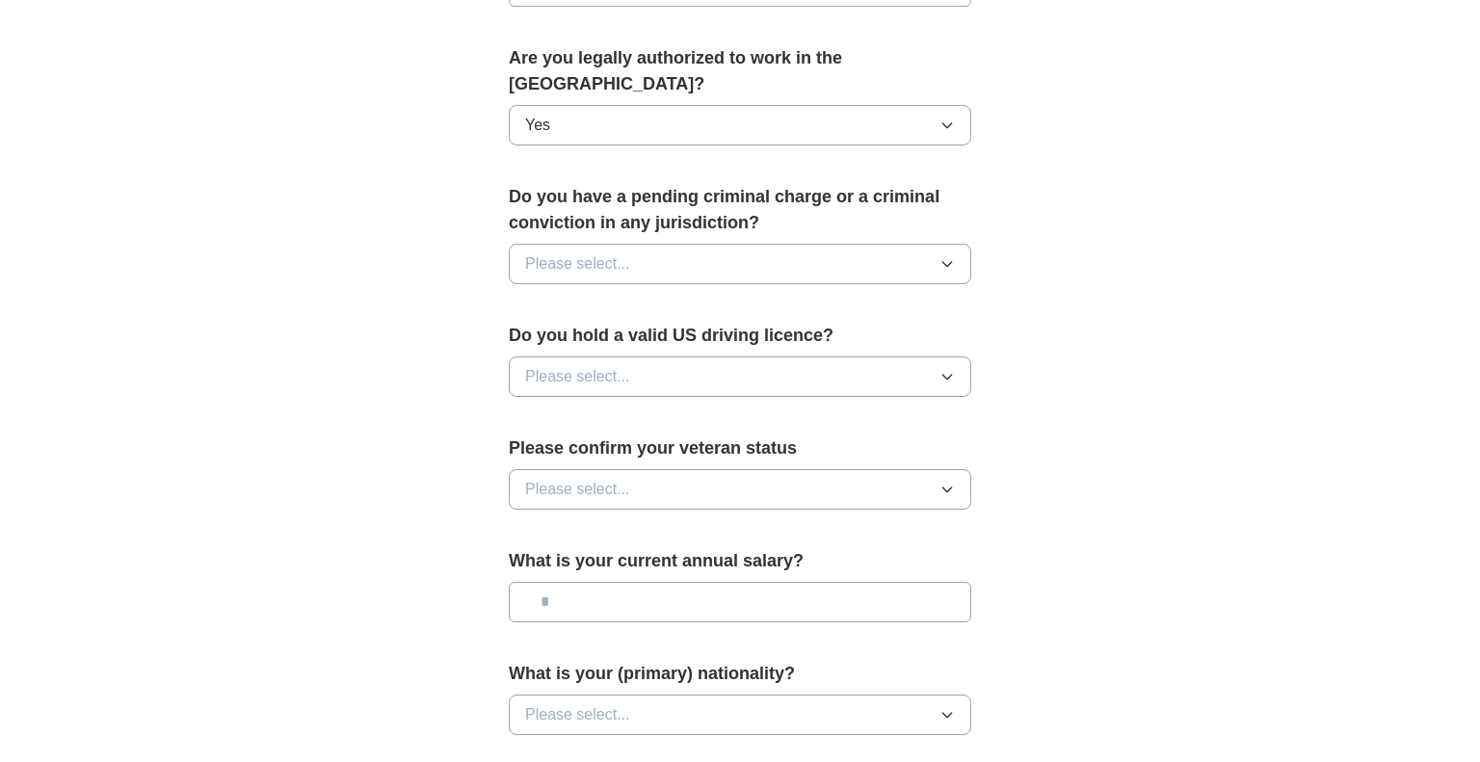
click at [706, 244] on button "Please select..." at bounding box center [740, 264] width 463 height 40
click at [657, 336] on div "No" at bounding box center [740, 347] width 430 height 23
click at [630, 357] on button "Please select..." at bounding box center [740, 377] width 463 height 40
click at [627, 410] on div "Yes" at bounding box center [740, 421] width 430 height 23
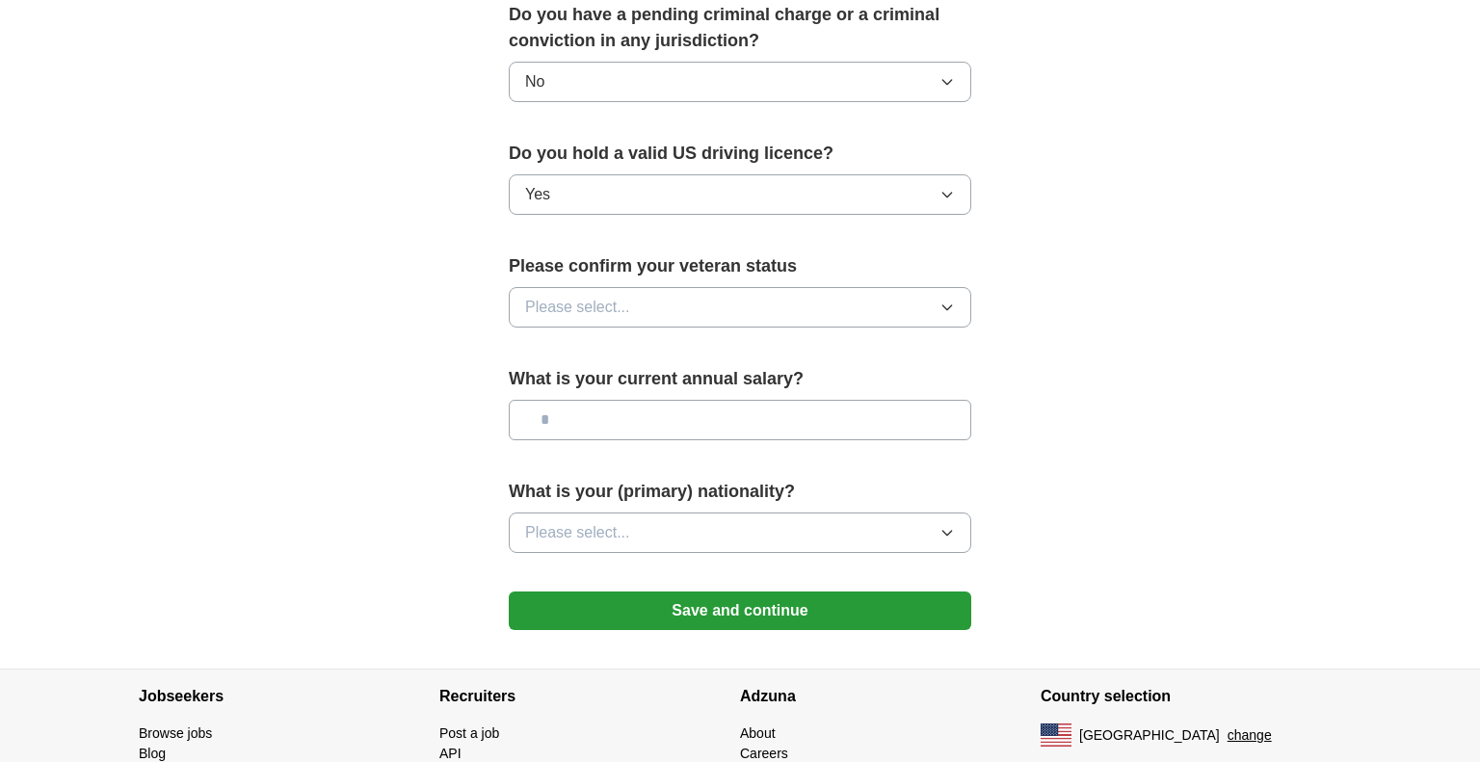
scroll to position [1149, 0]
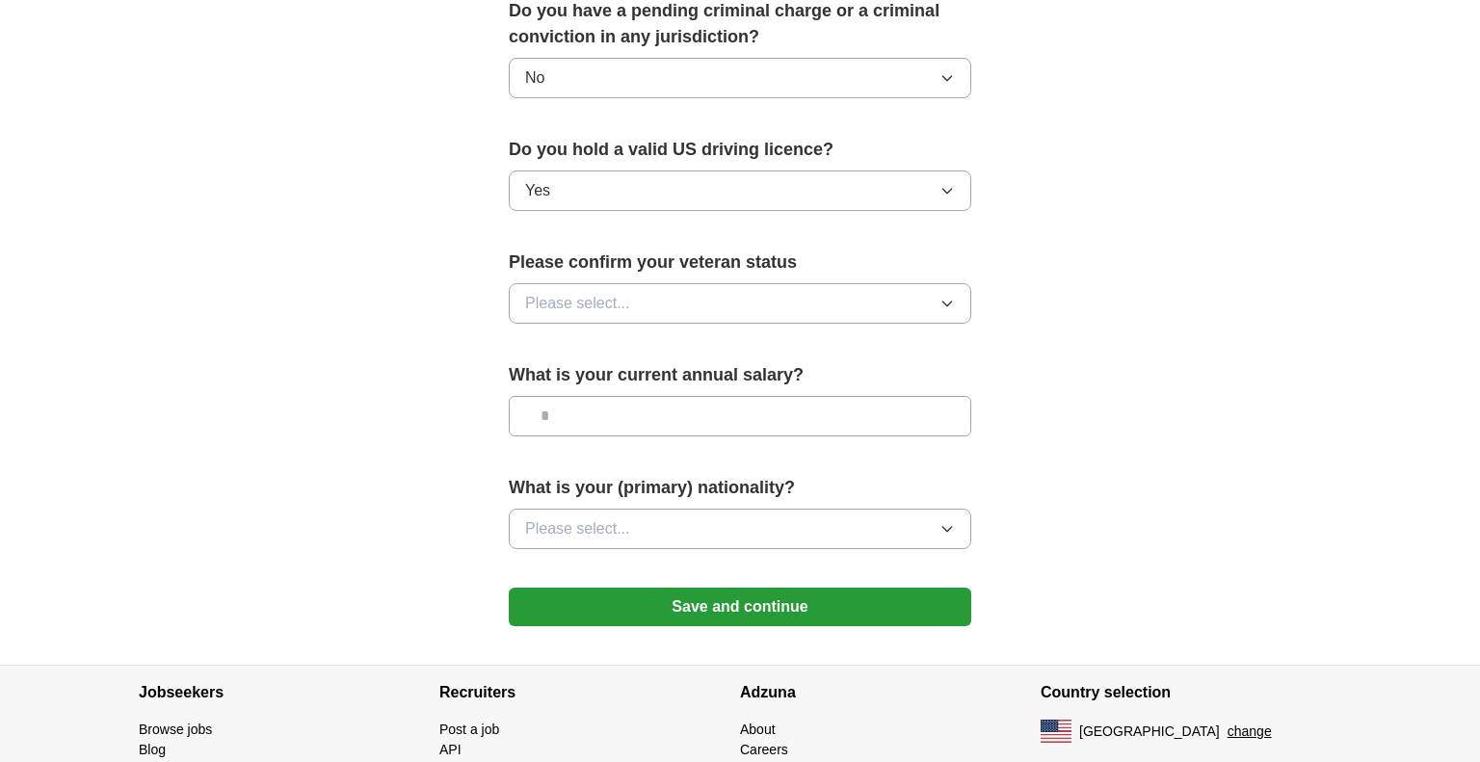
click at [697, 283] on button "Please select..." at bounding box center [740, 303] width 463 height 40
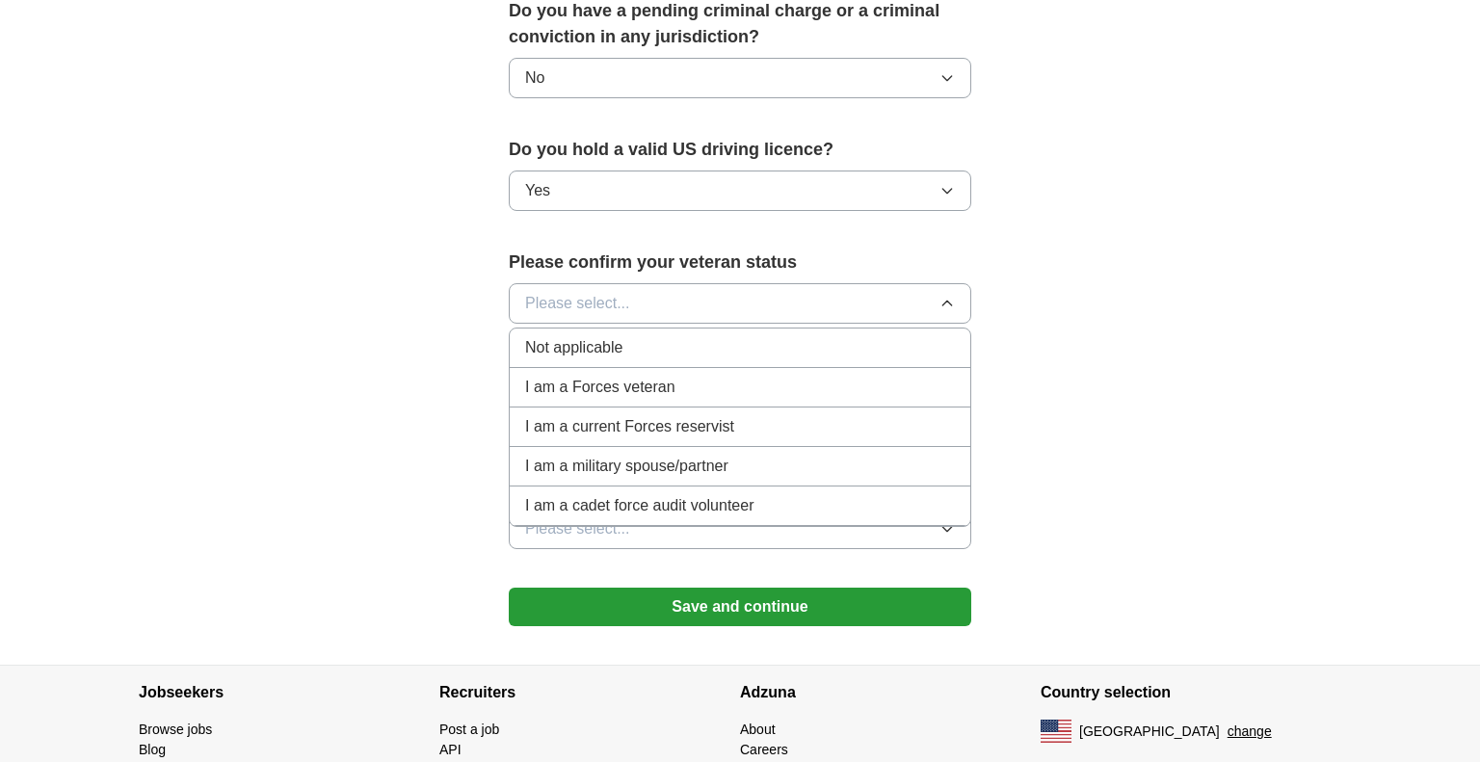
click at [658, 333] on li "Not applicable" at bounding box center [740, 349] width 461 height 40
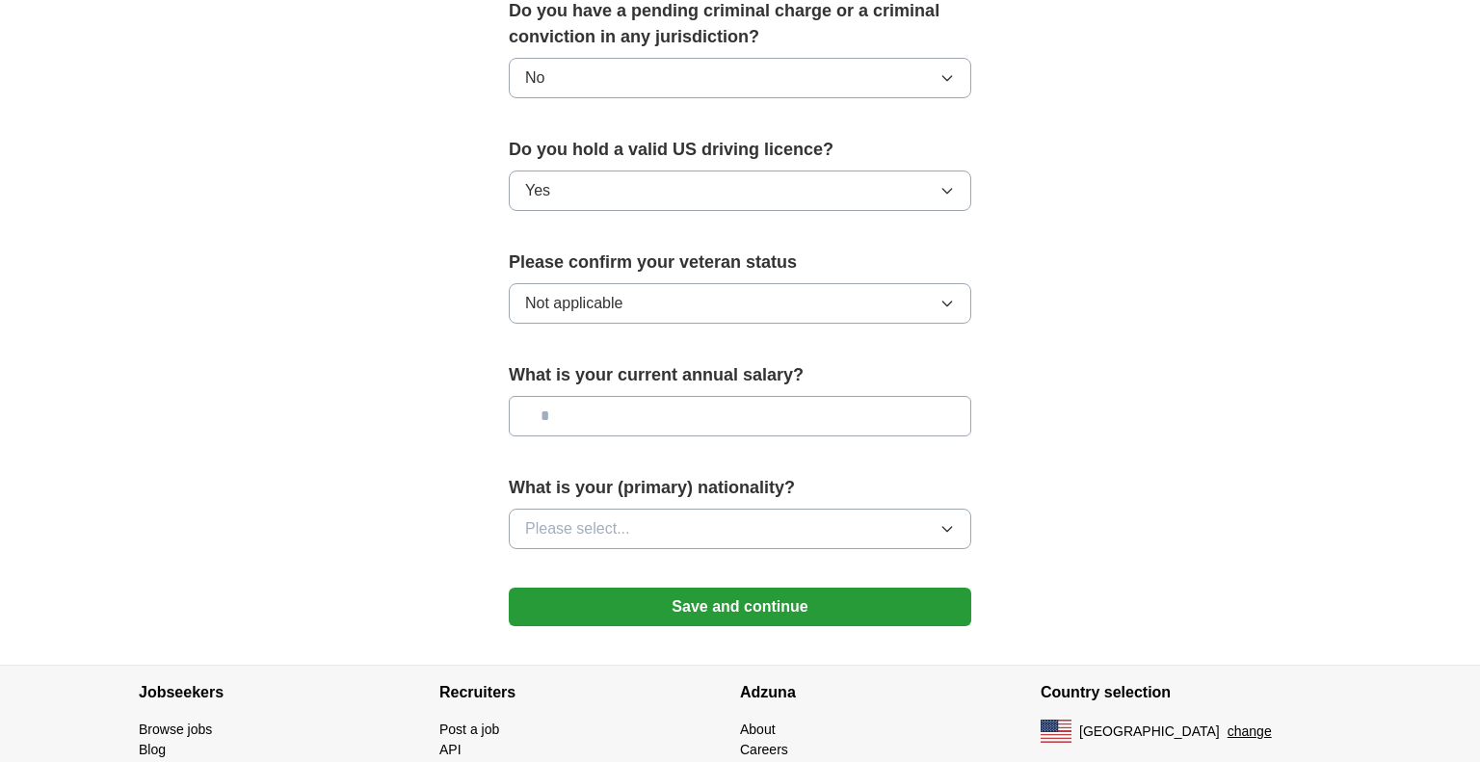
click at [646, 396] on input "text" at bounding box center [740, 416] width 463 height 40
click at [648, 509] on button "Please select..." at bounding box center [740, 529] width 463 height 40
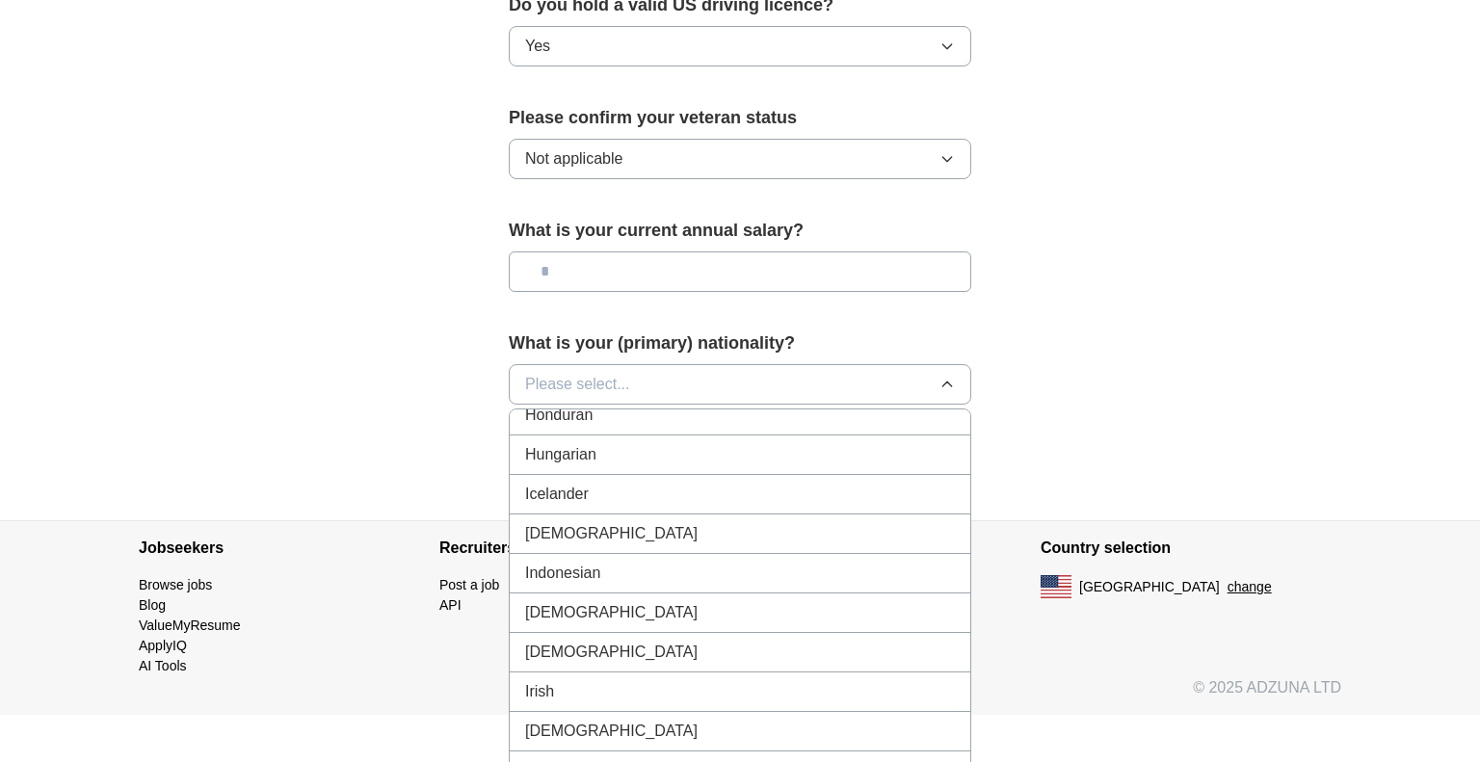
scroll to position [3024, 0]
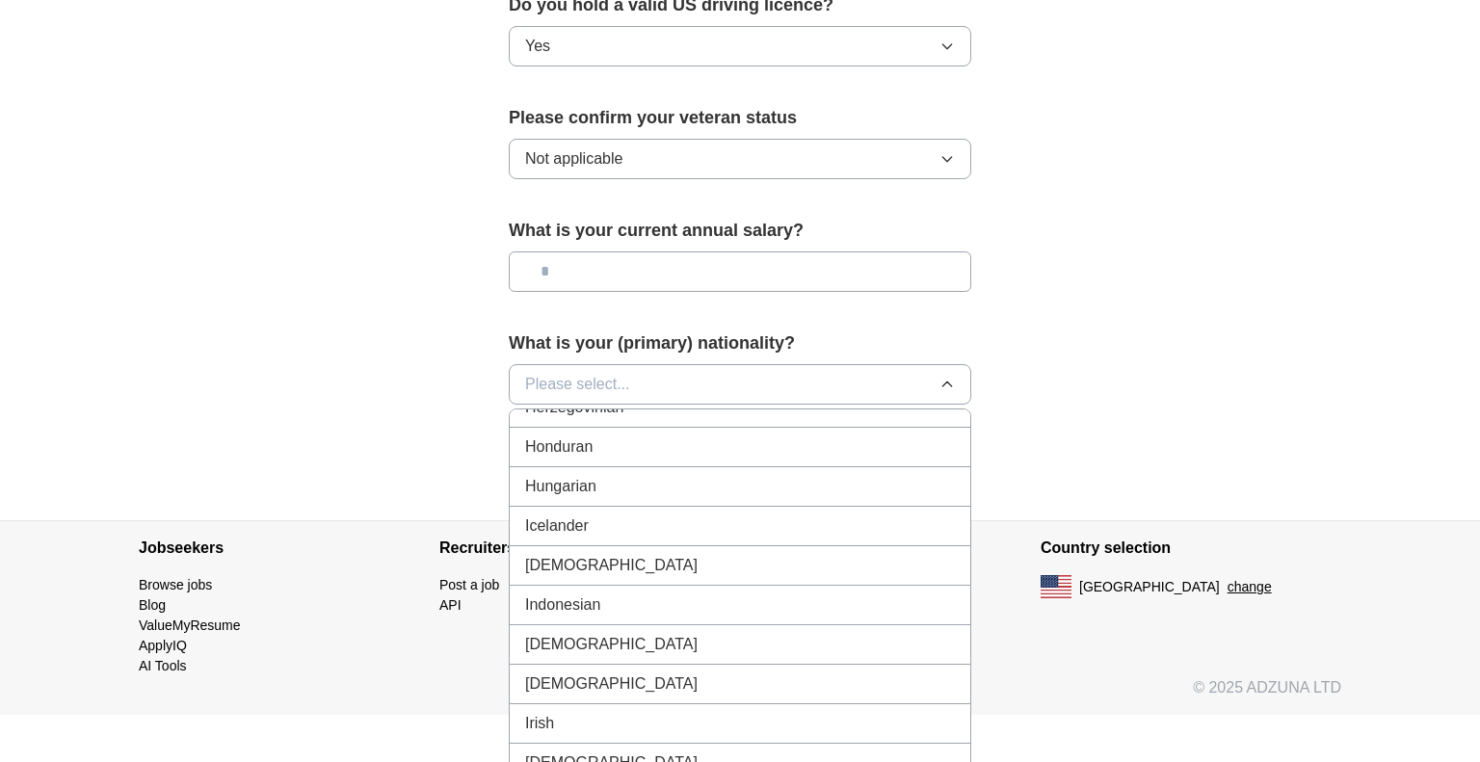
click at [584, 554] on div "[DEMOGRAPHIC_DATA]" at bounding box center [740, 565] width 430 height 23
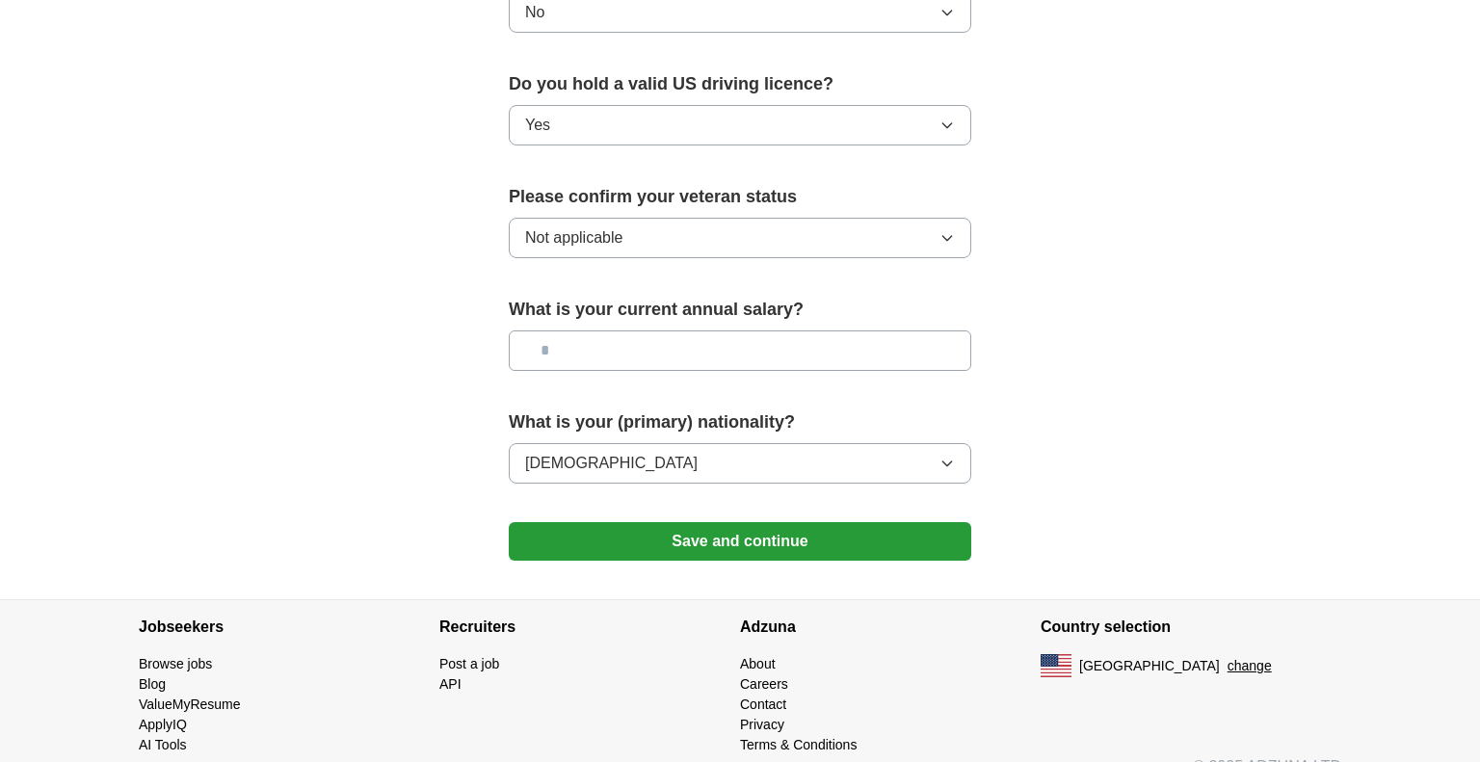
click at [749, 524] on button "Save and continue" at bounding box center [740, 541] width 463 height 39
